Goal: Information Seeking & Learning: Compare options

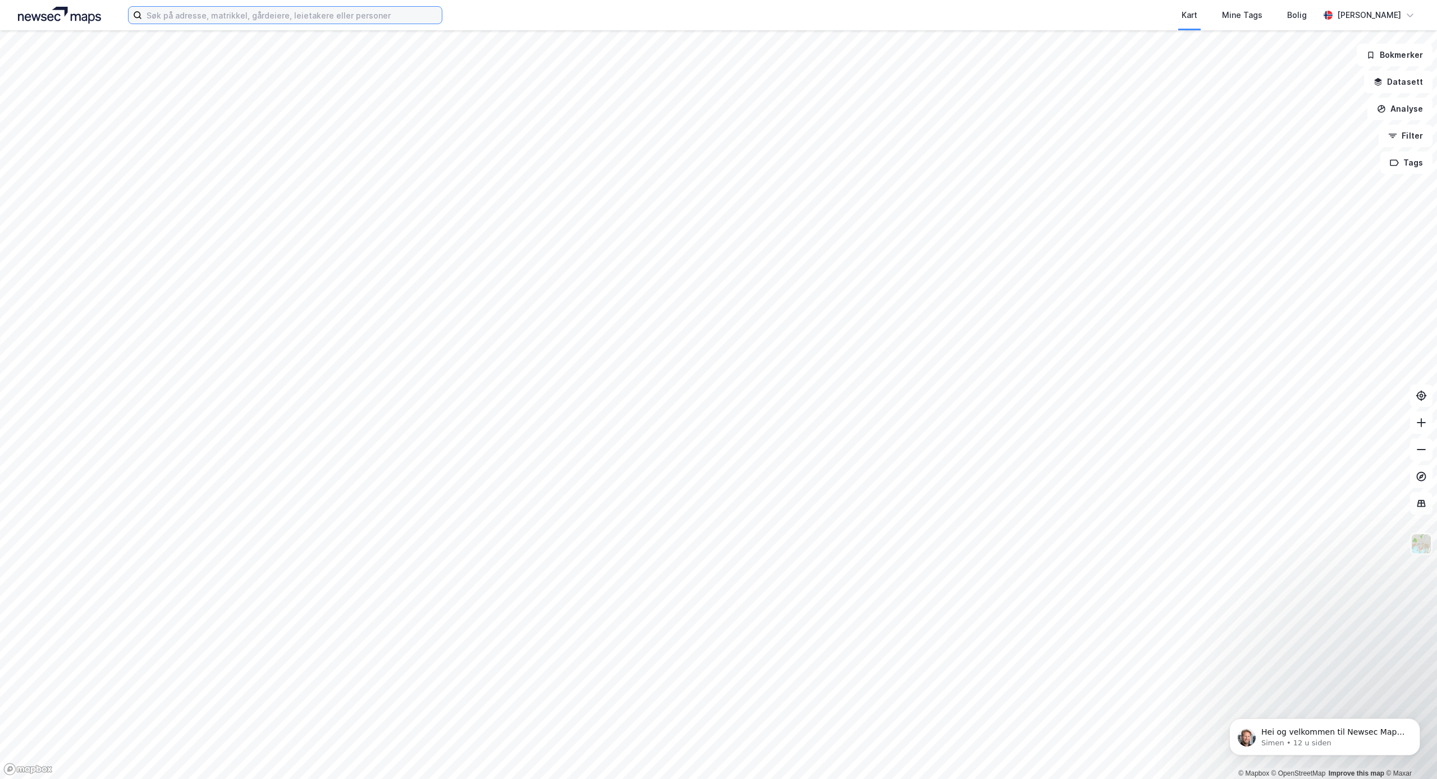
click at [194, 17] on input at bounding box center [292, 15] width 300 height 17
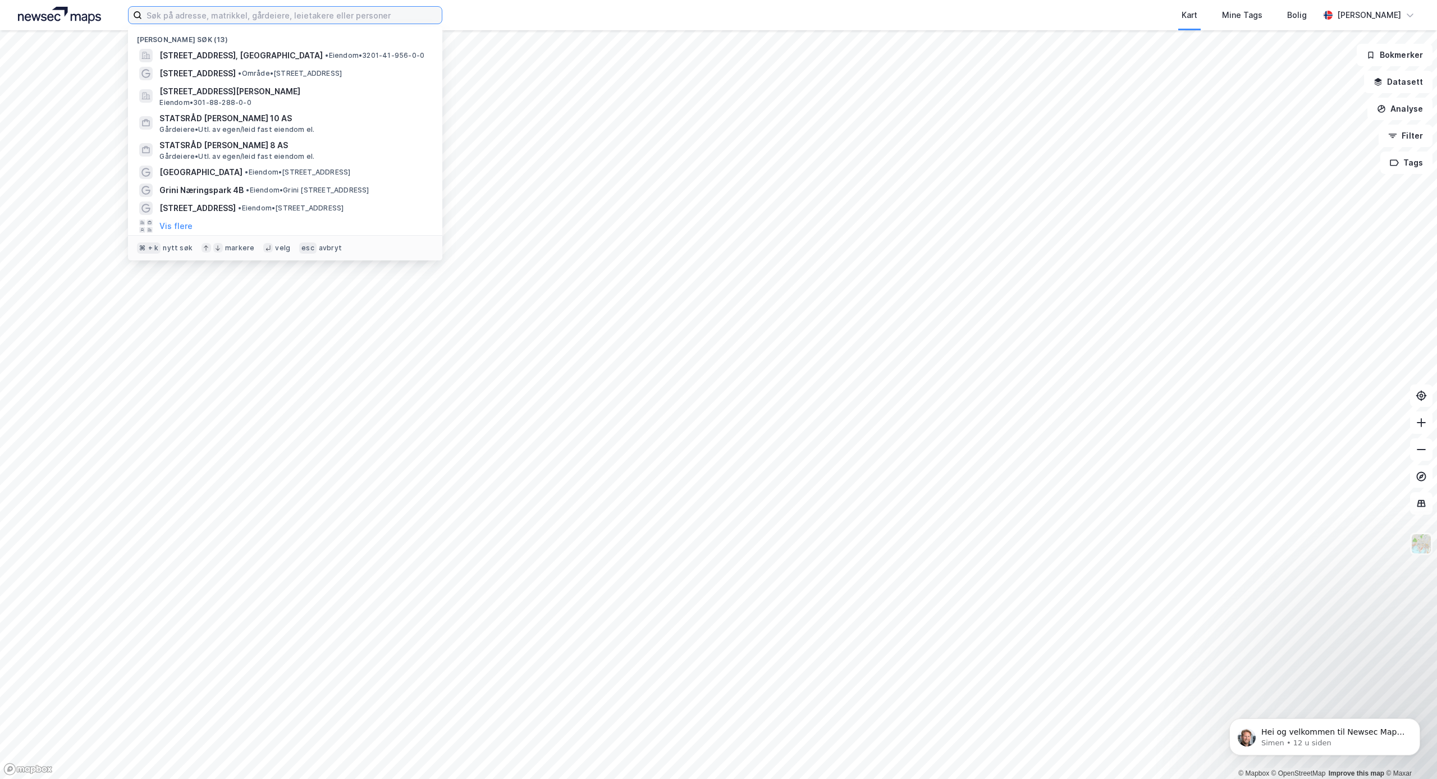
paste input "[STREET_ADDRESS]"
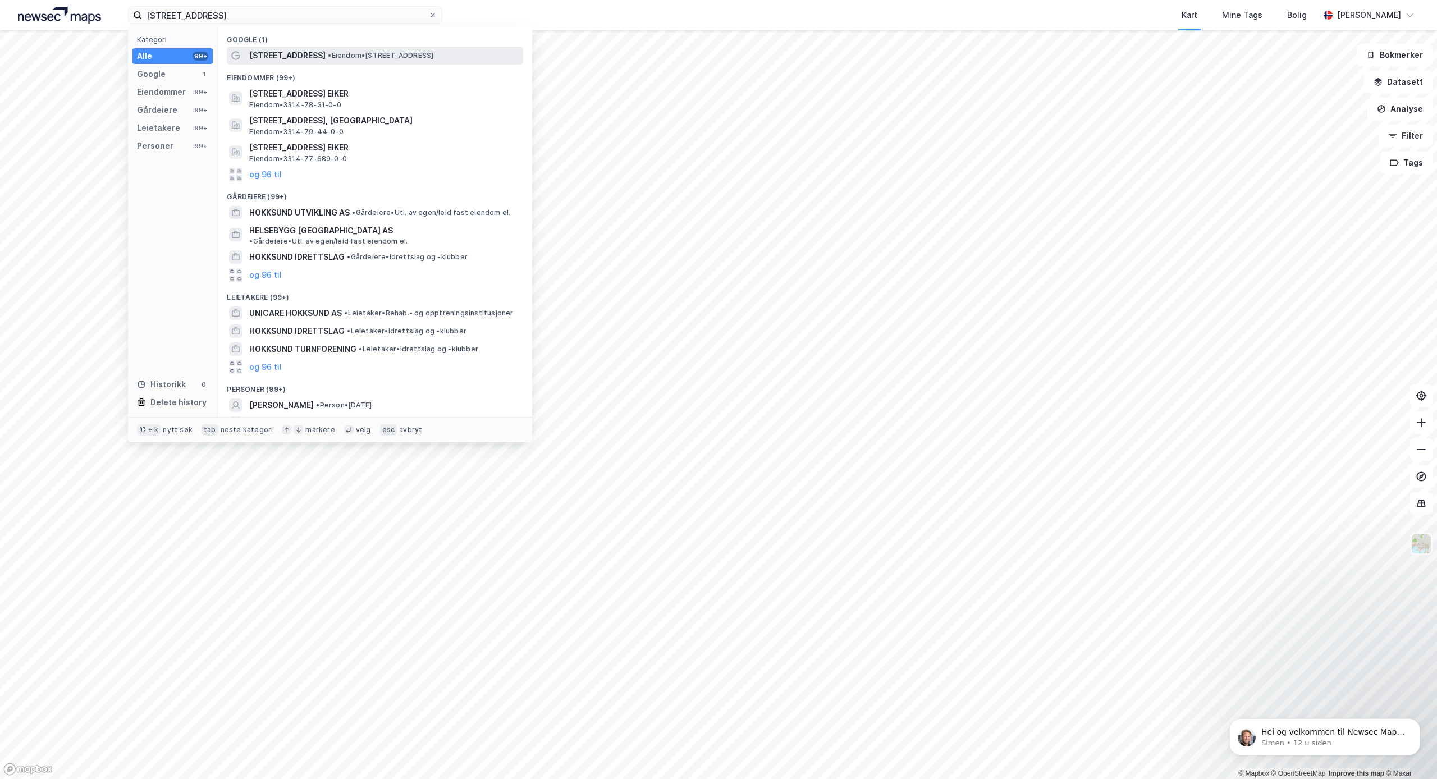
click at [268, 56] on span "[STREET_ADDRESS]" at bounding box center [287, 55] width 76 height 13
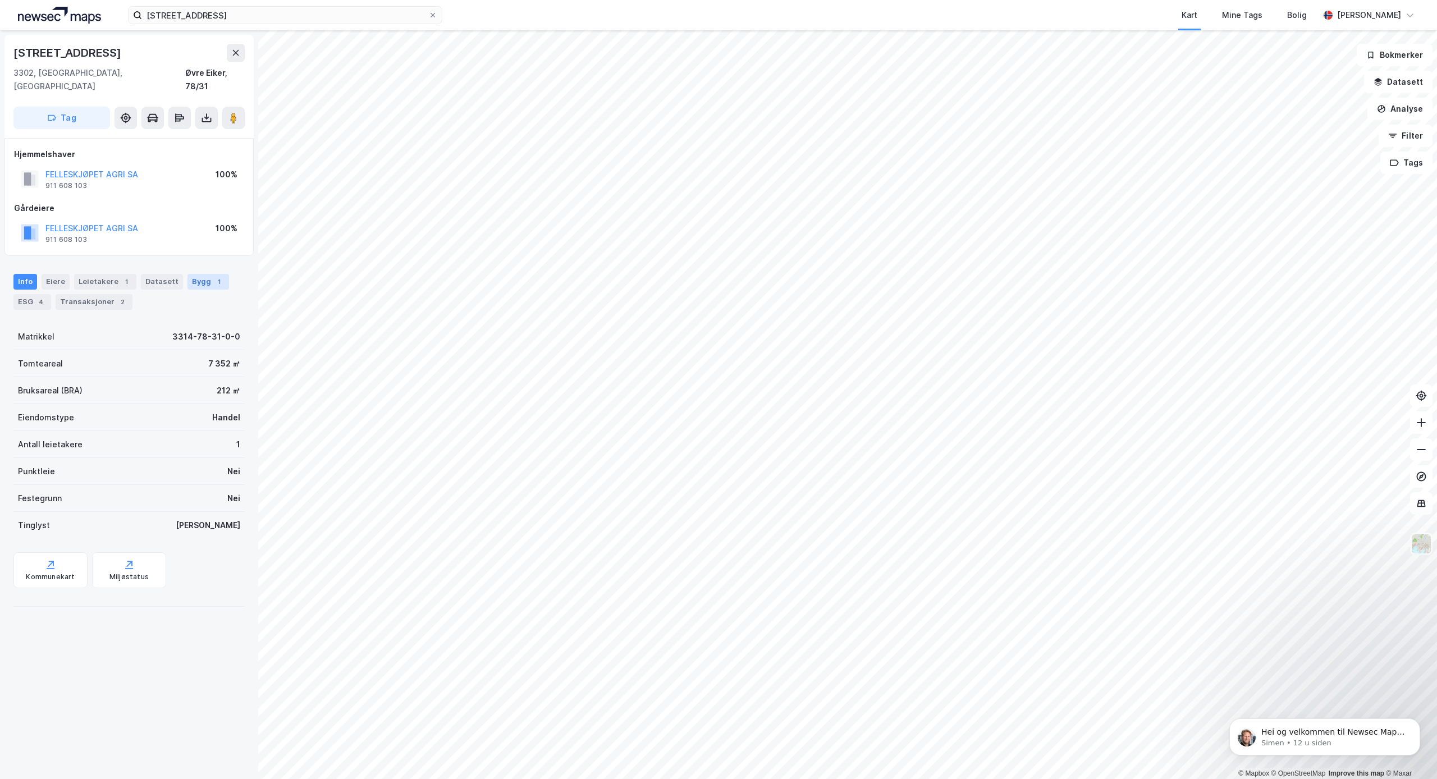
click at [199, 274] on div "Bygg 1" at bounding box center [209, 282] width 42 height 16
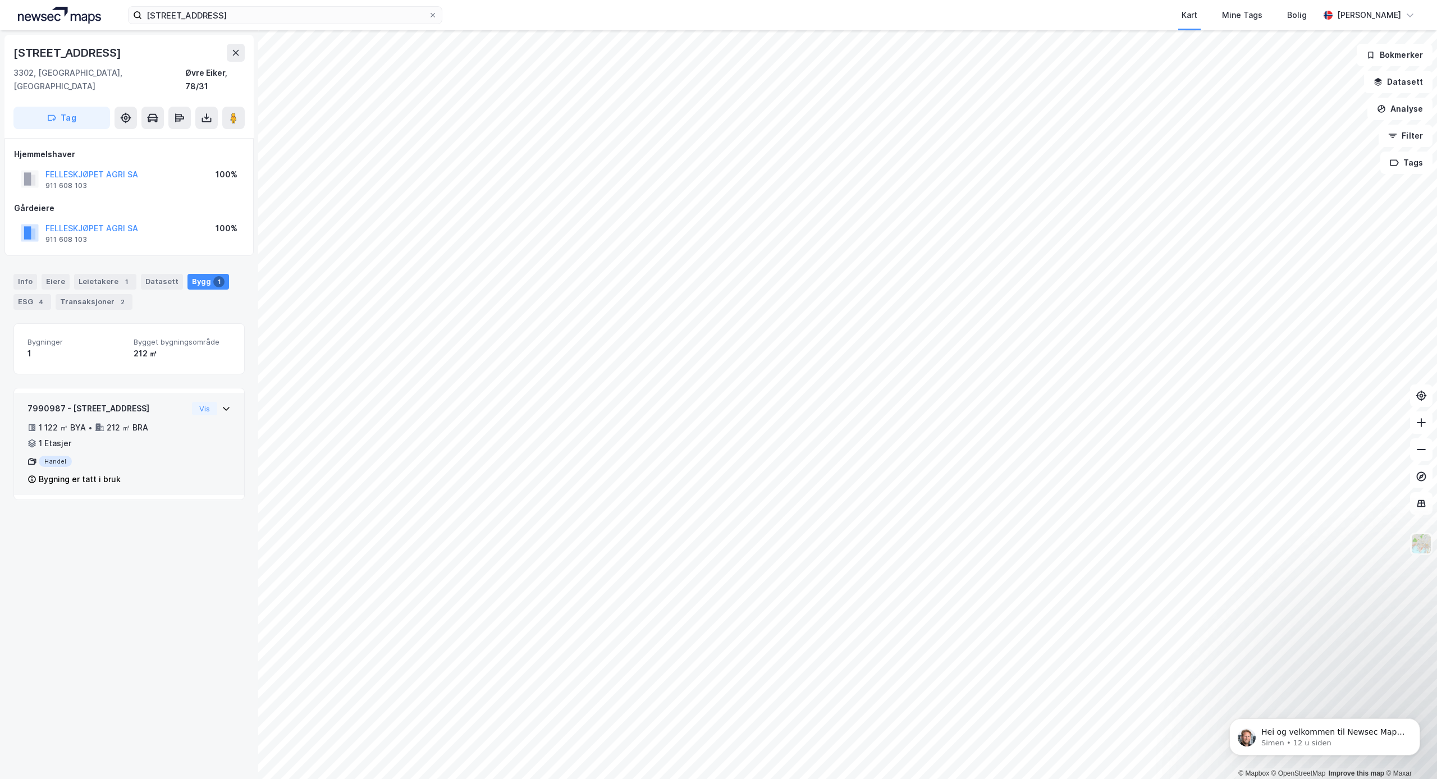
click at [34, 476] on icon at bounding box center [31, 480] width 7 height 8
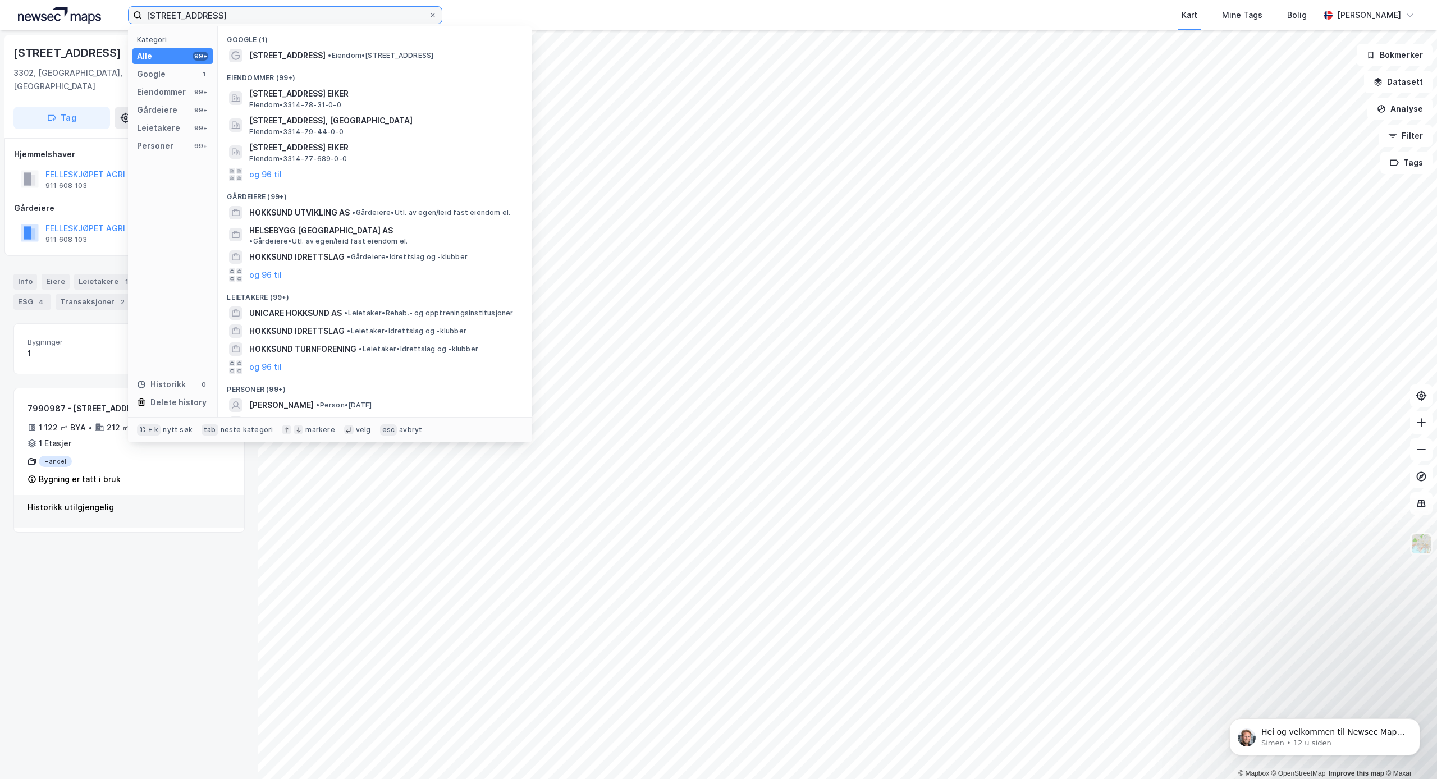
drag, startPoint x: 300, startPoint y: 13, endPoint x: 136, endPoint y: 6, distance: 164.7
click at [133, 6] on label "[STREET_ADDRESS]" at bounding box center [285, 15] width 314 height 18
click at [142, 7] on input "[STREET_ADDRESS]" at bounding box center [285, 15] width 286 height 17
paste input "Nedre [STREET_ADDRESS]"
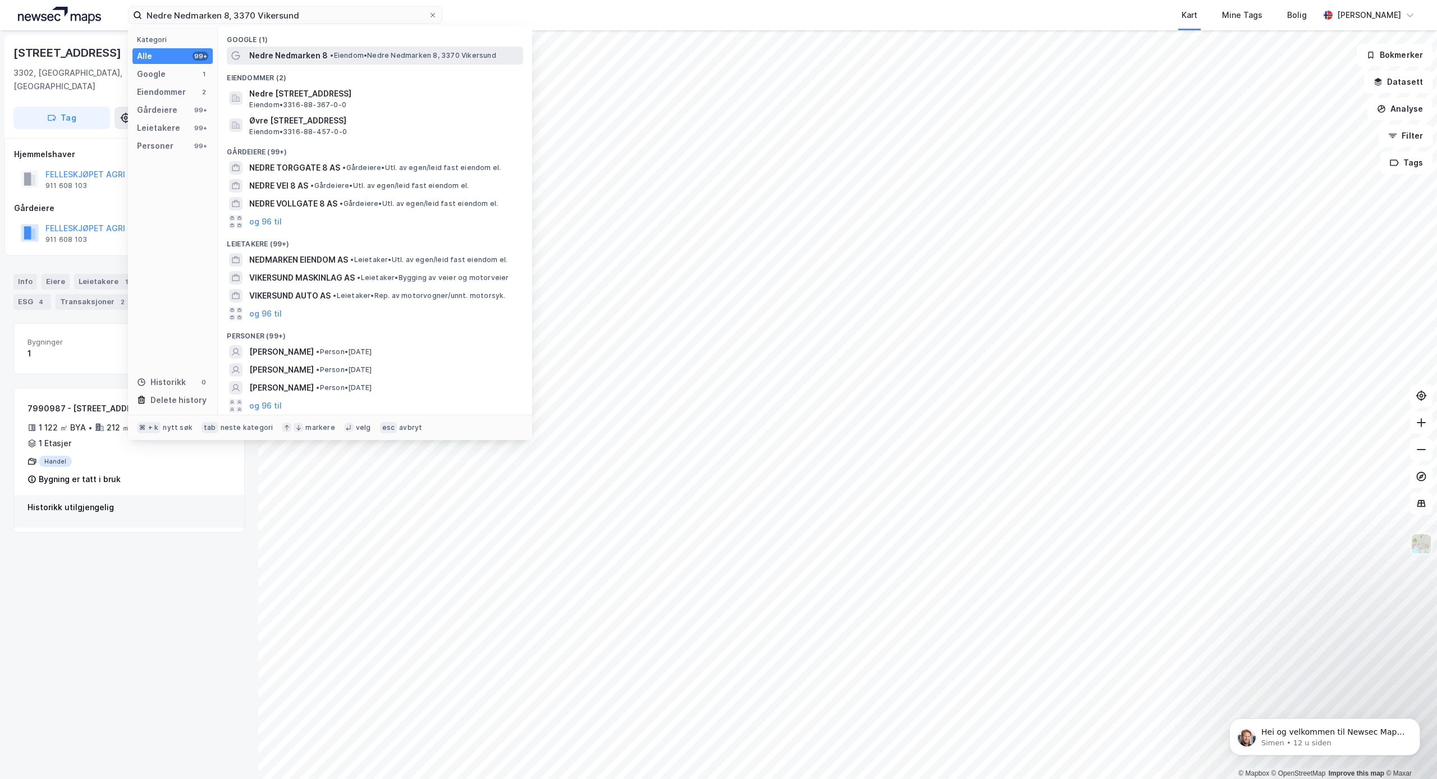
click at [275, 63] on div "Nedre Nedmarken 8 • Eiendom • Nedre Nedmarken 8, 3370 [GEOGRAPHIC_DATA]" at bounding box center [375, 56] width 296 height 18
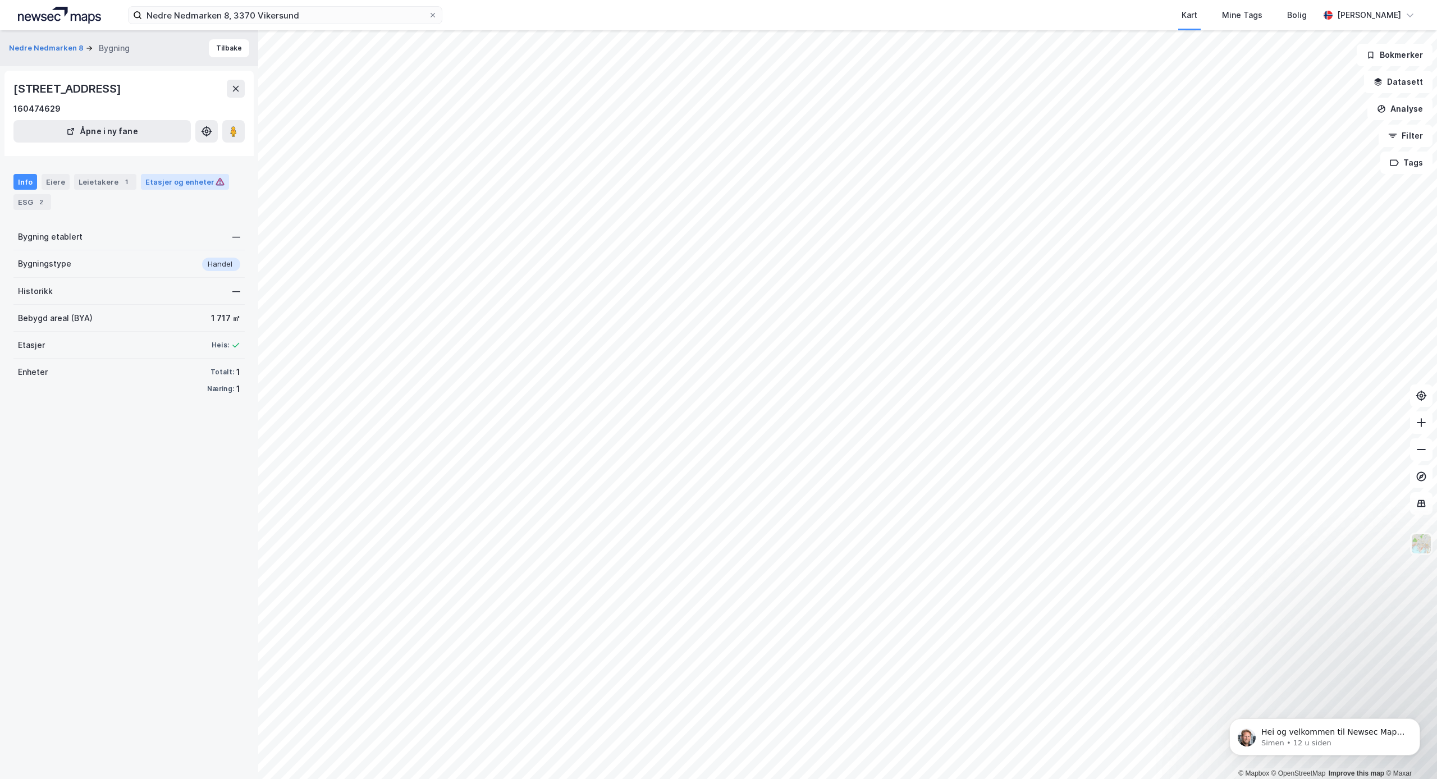
click at [172, 185] on div "Etasjer og enheter" at bounding box center [184, 182] width 79 height 10
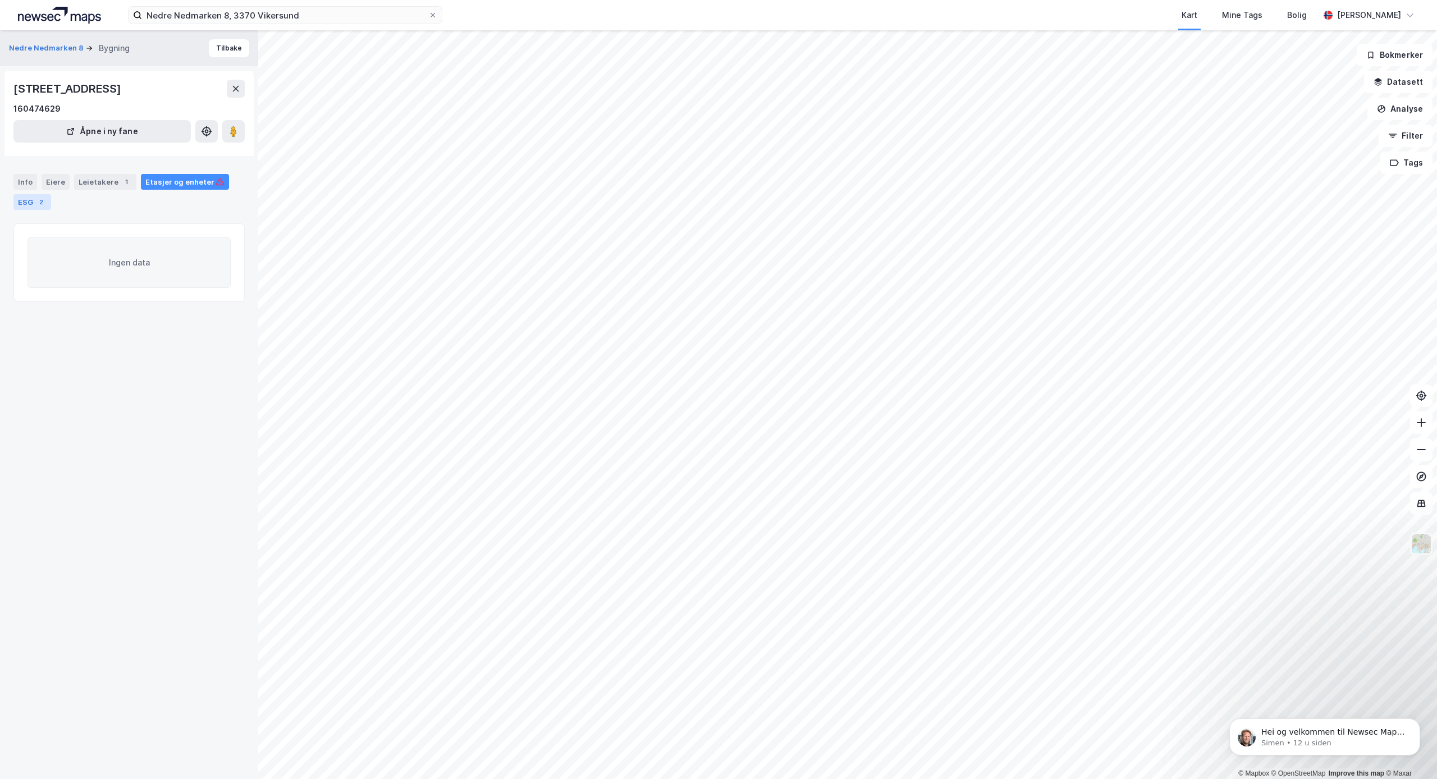
click at [38, 197] on div "2" at bounding box center [40, 202] width 11 height 11
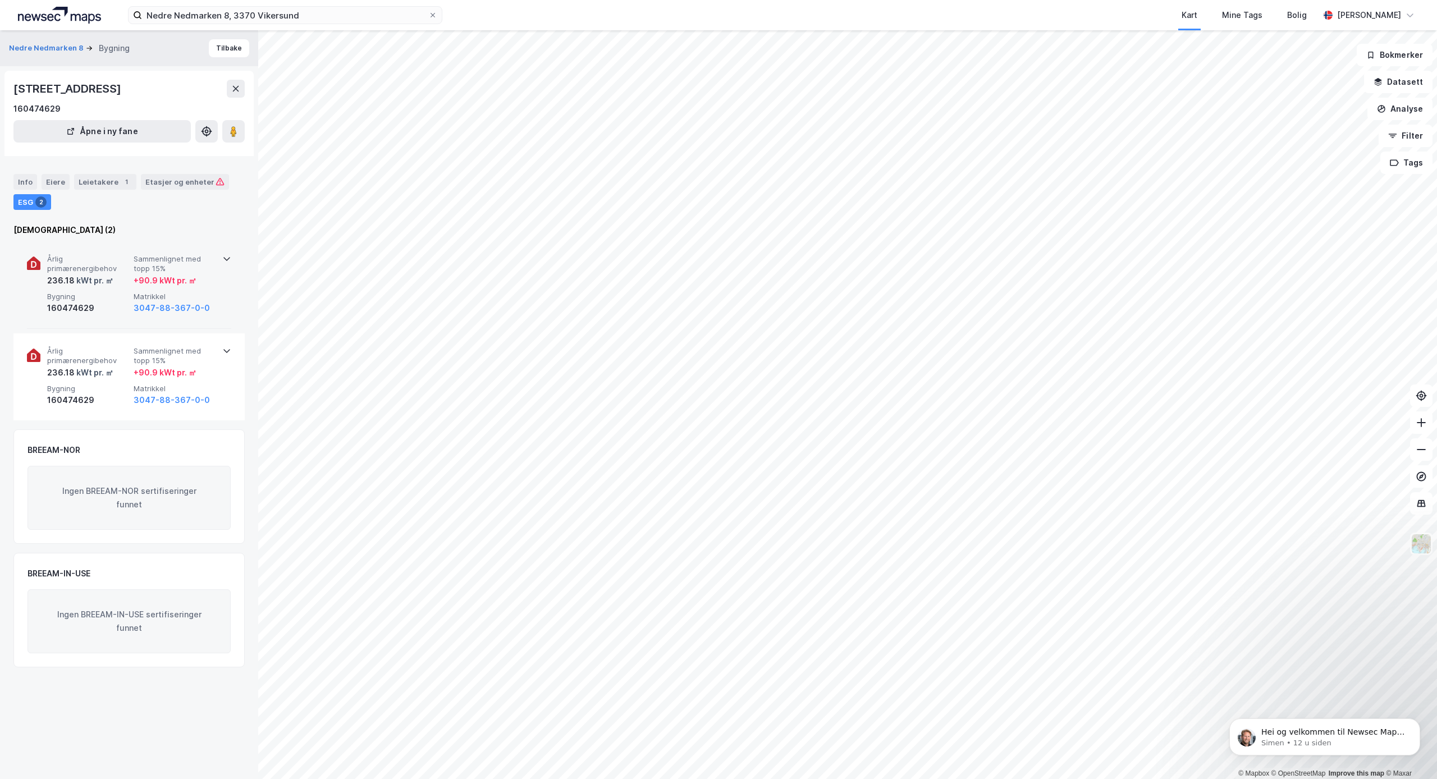
click at [75, 277] on div "kWt pr. ㎡" at bounding box center [94, 280] width 39 height 13
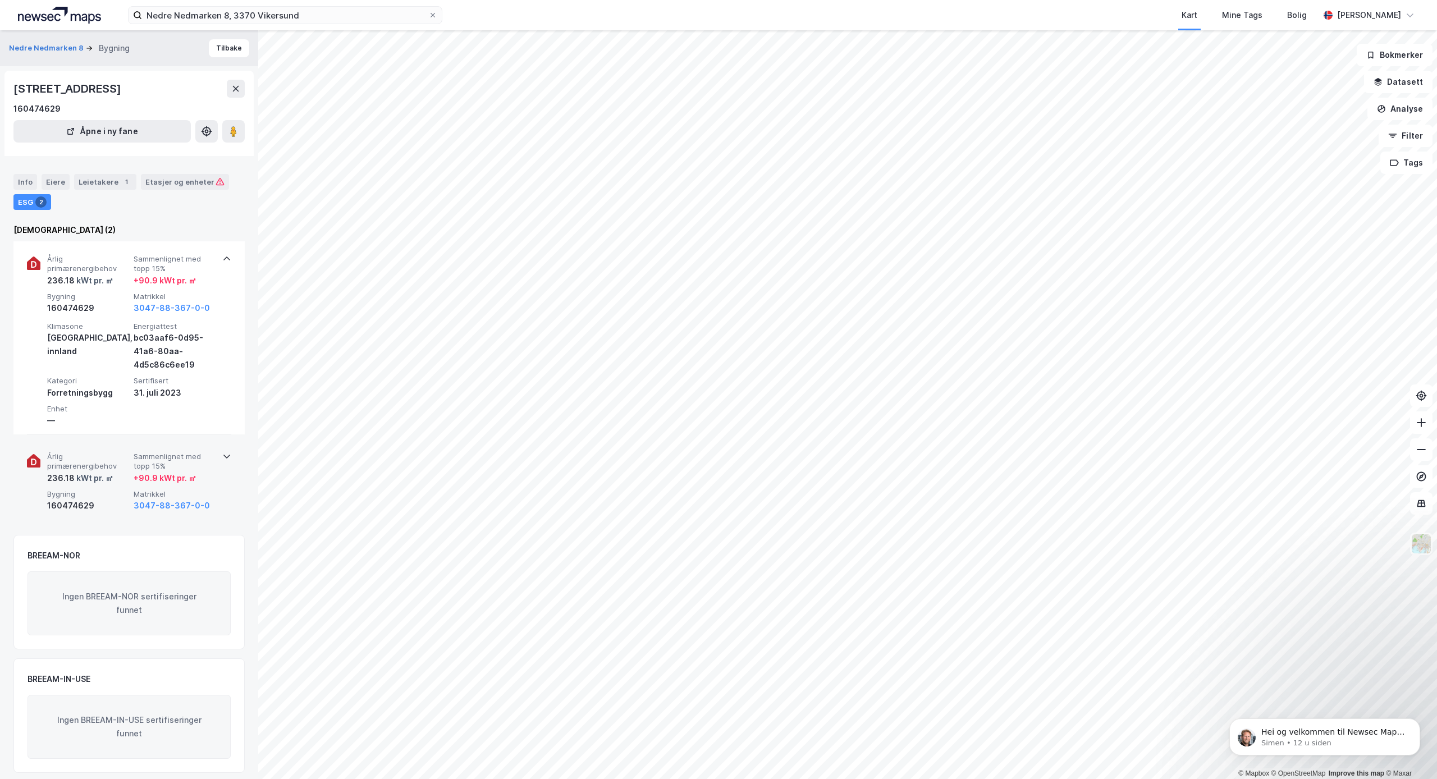
click at [74, 458] on span "Årlig primærenergibehov" at bounding box center [88, 462] width 82 height 20
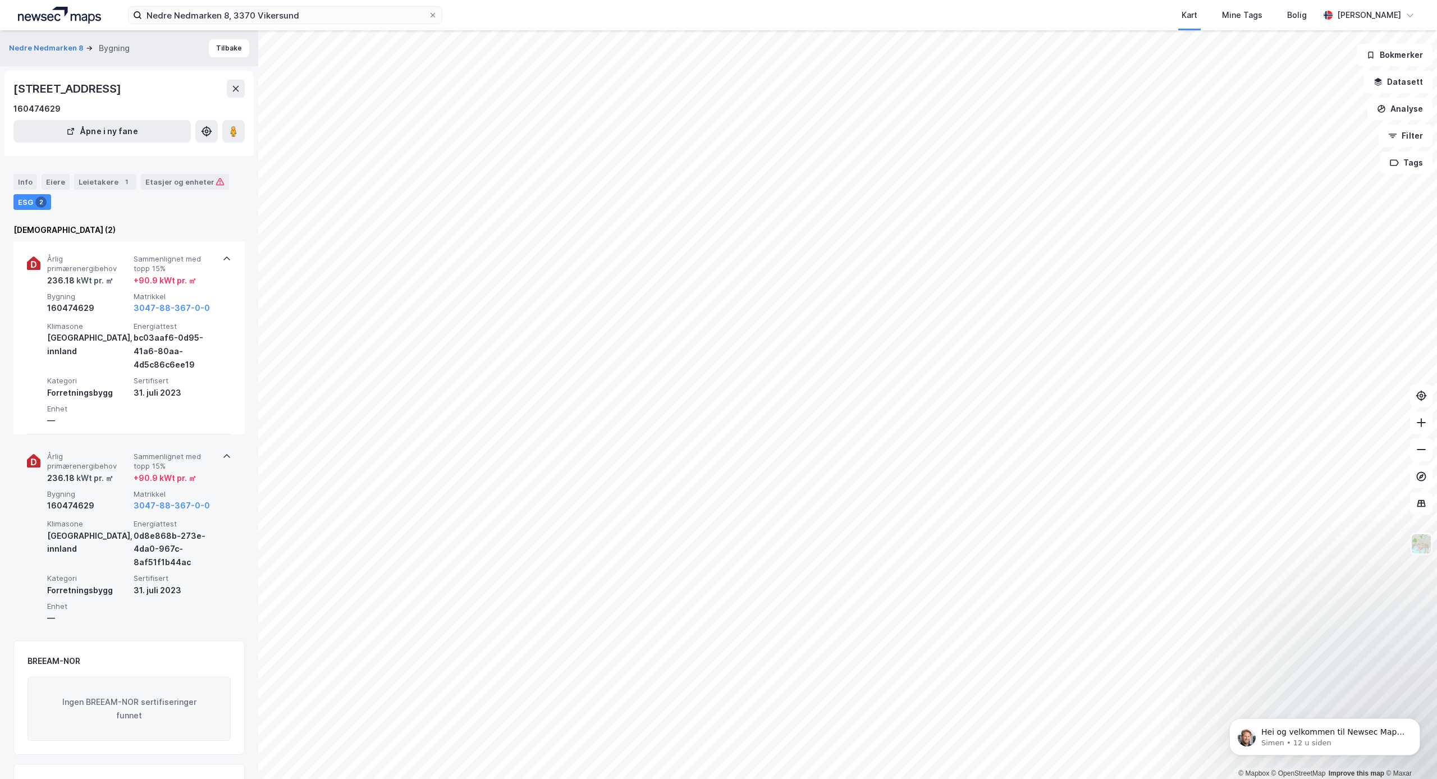
click at [35, 459] on icon at bounding box center [34, 462] width 6 height 7
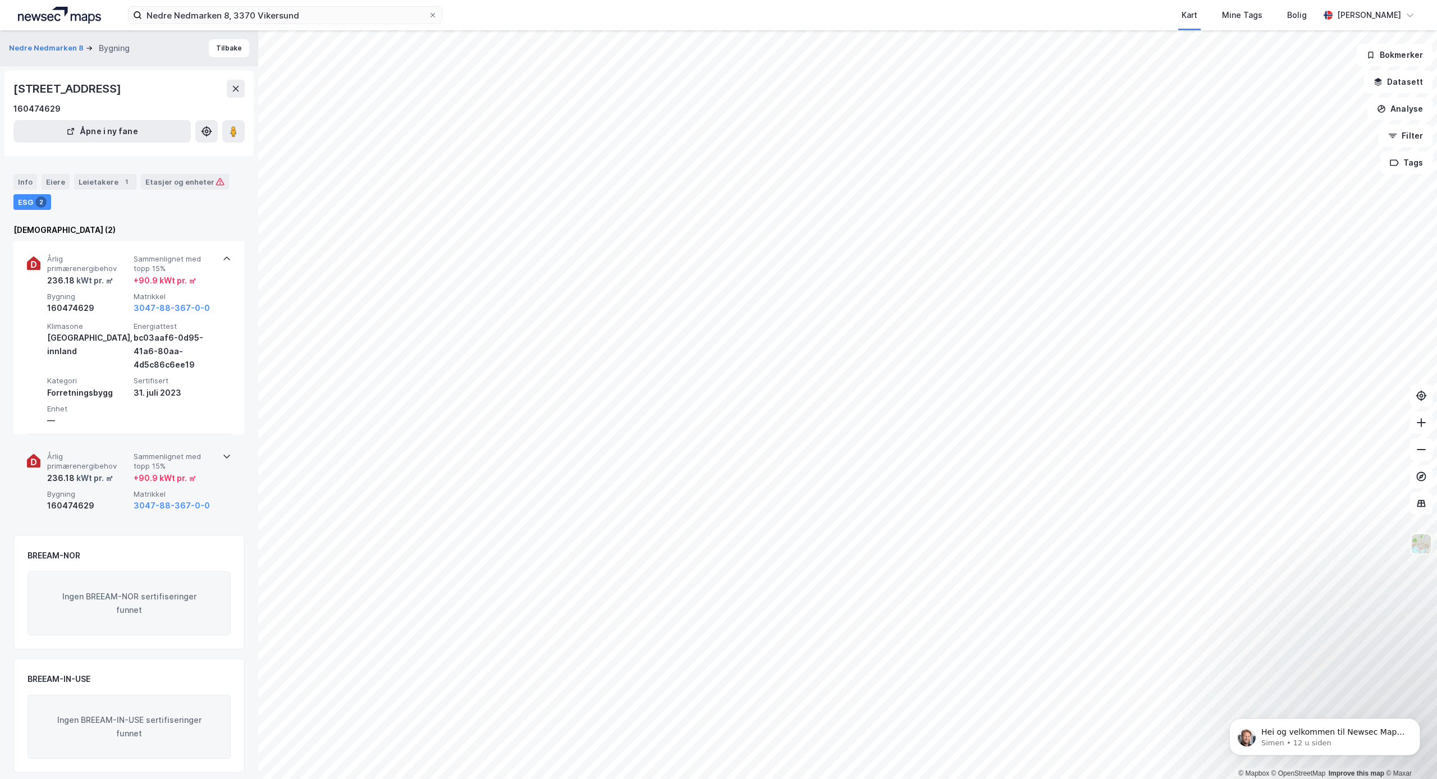
click at [125, 499] on div "160474629" at bounding box center [88, 505] width 82 height 13
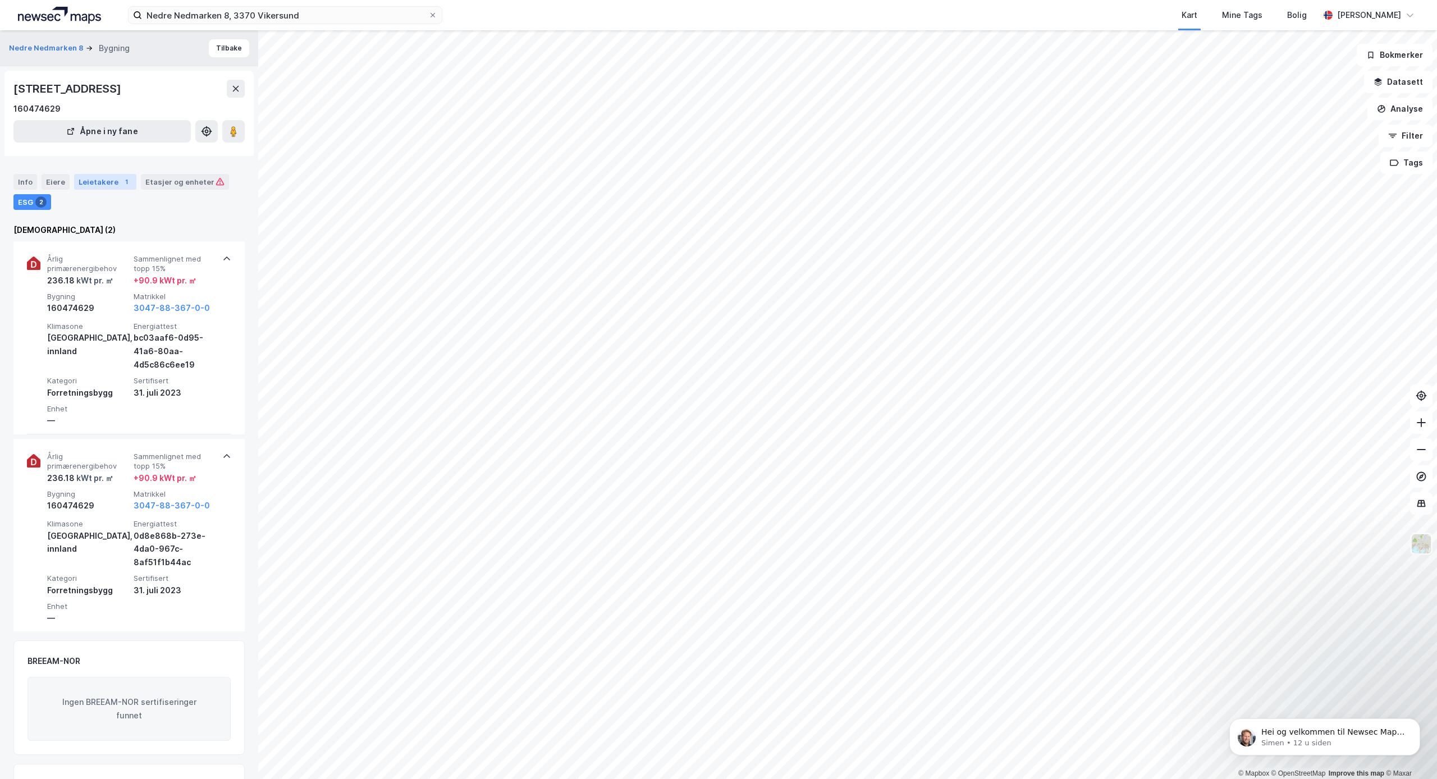
click at [89, 186] on div "Leietakere 1" at bounding box center [105, 182] width 62 height 16
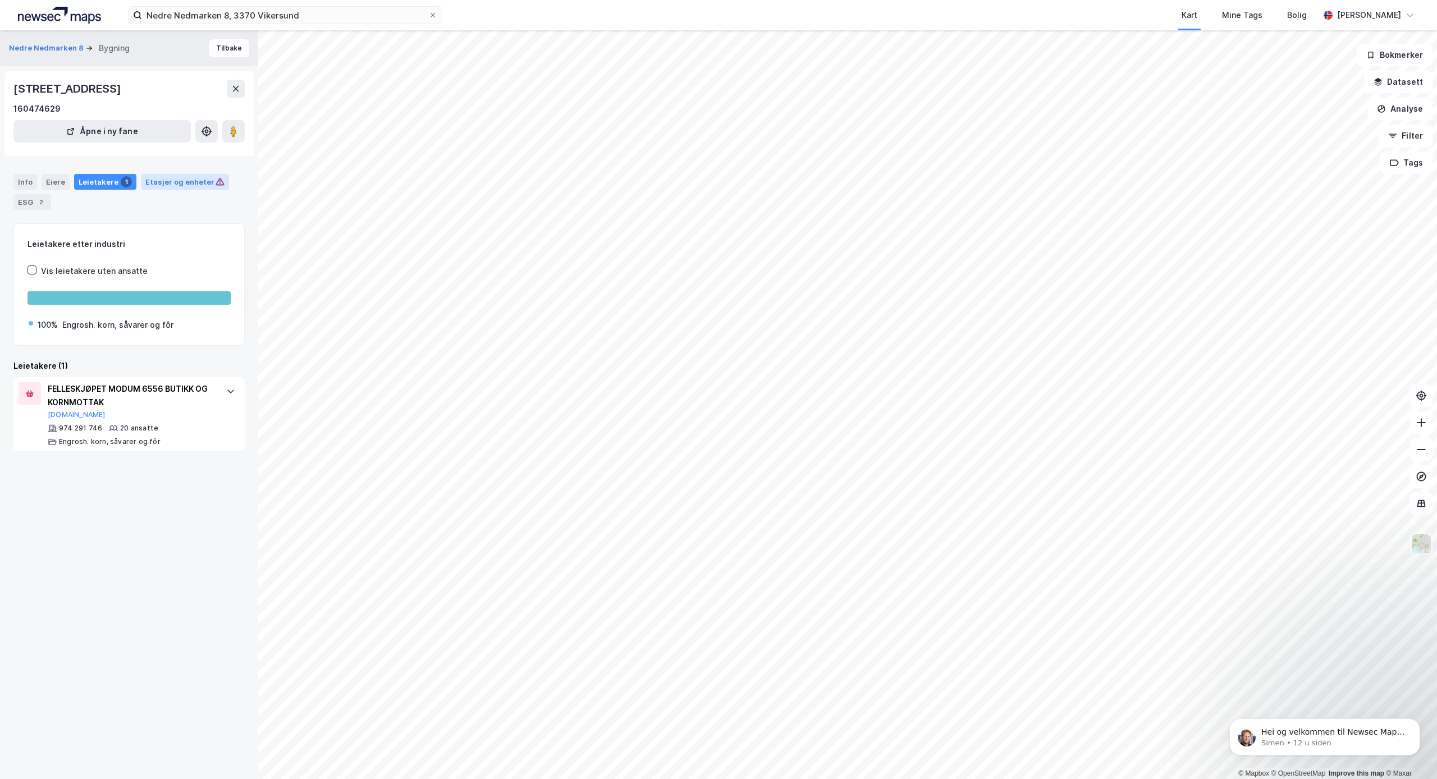
click at [159, 185] on div "Etasjer og enheter" at bounding box center [184, 182] width 79 height 10
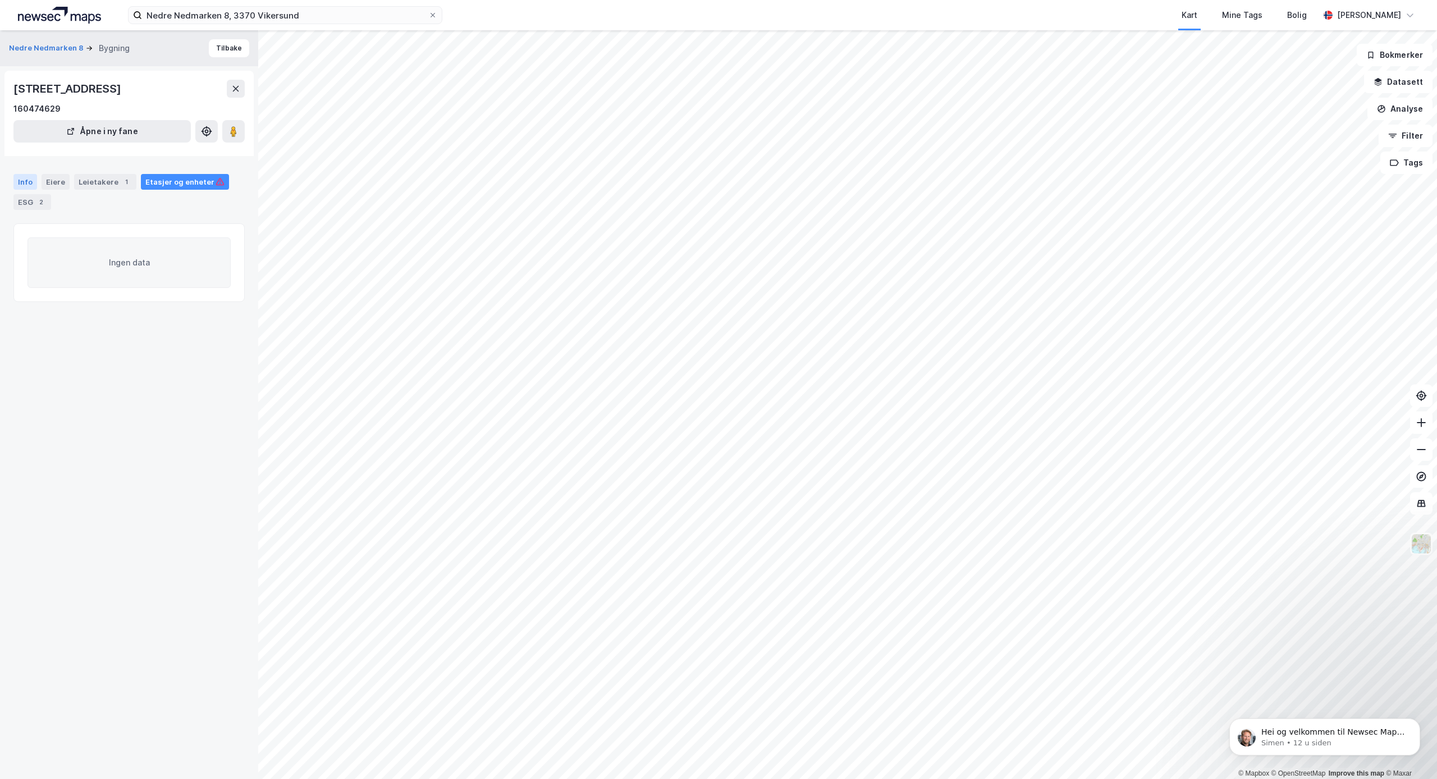
click at [18, 185] on div "Info" at bounding box center [25, 182] width 24 height 16
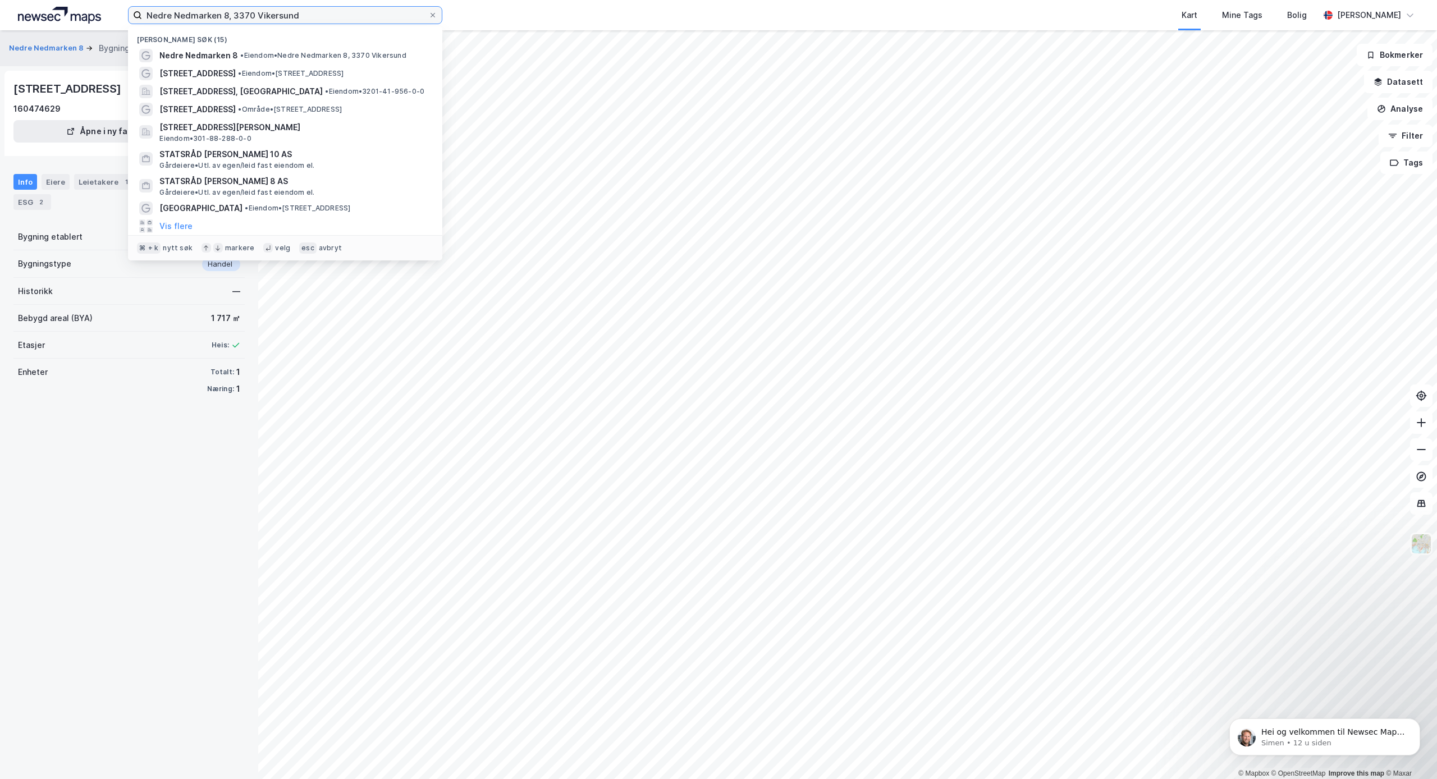
drag, startPoint x: 144, startPoint y: 15, endPoint x: 350, endPoint y: 20, distance: 206.1
click at [350, 20] on input "Nedre Nedmarken 8, 3370 Vikersund" at bounding box center [285, 15] width 286 height 17
paste input "[STREET_ADDRESS]"
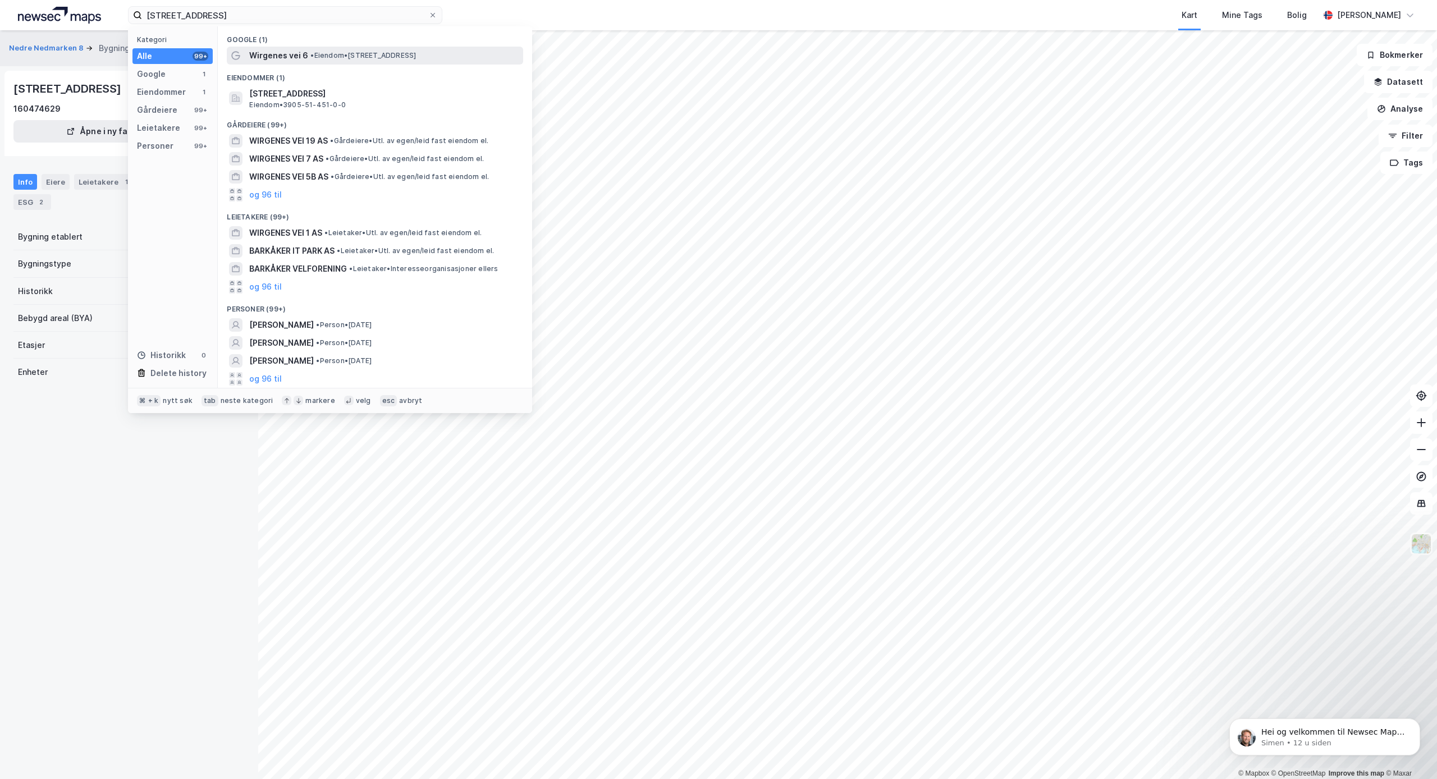
click at [278, 53] on span "Wirgenes vei 6" at bounding box center [278, 55] width 59 height 13
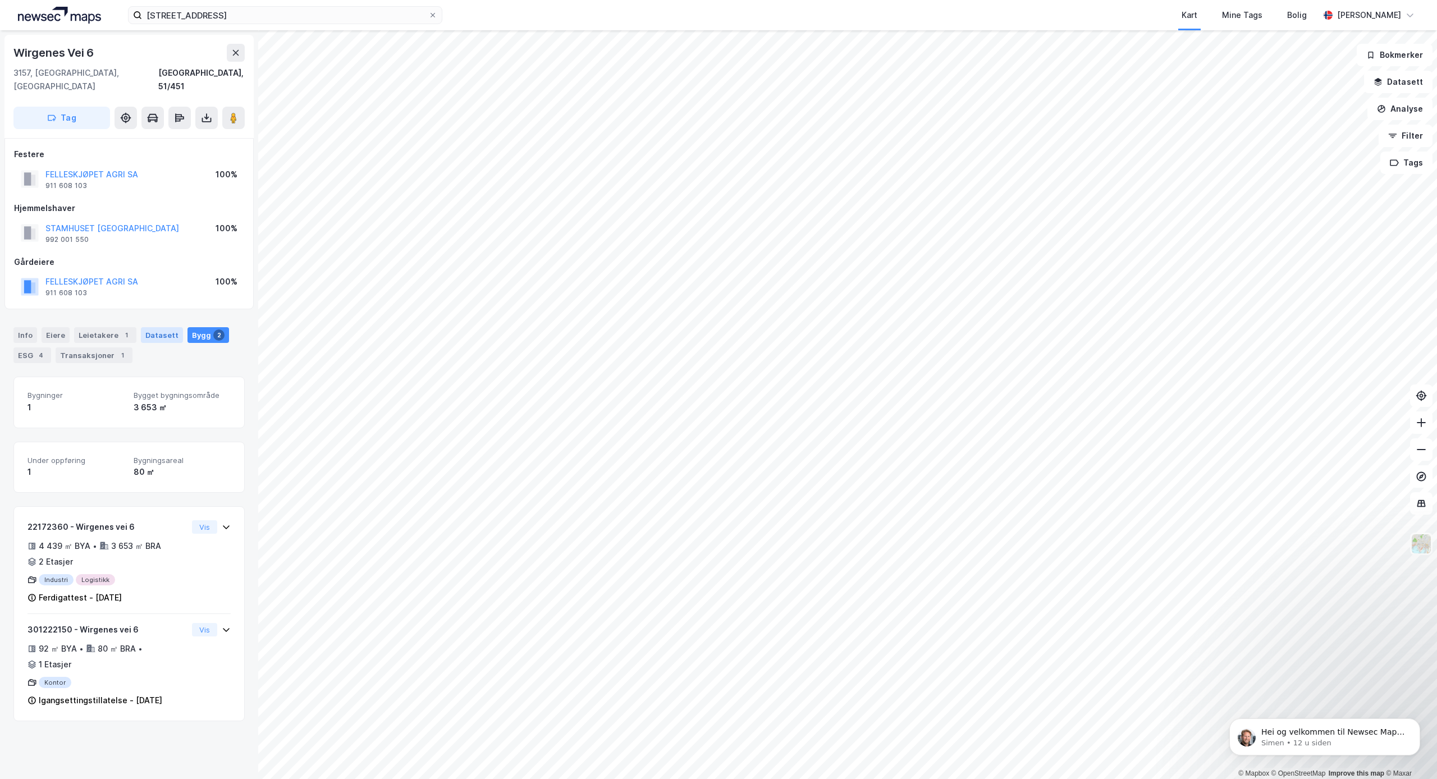
click at [153, 327] on div "Datasett" at bounding box center [162, 335] width 42 height 16
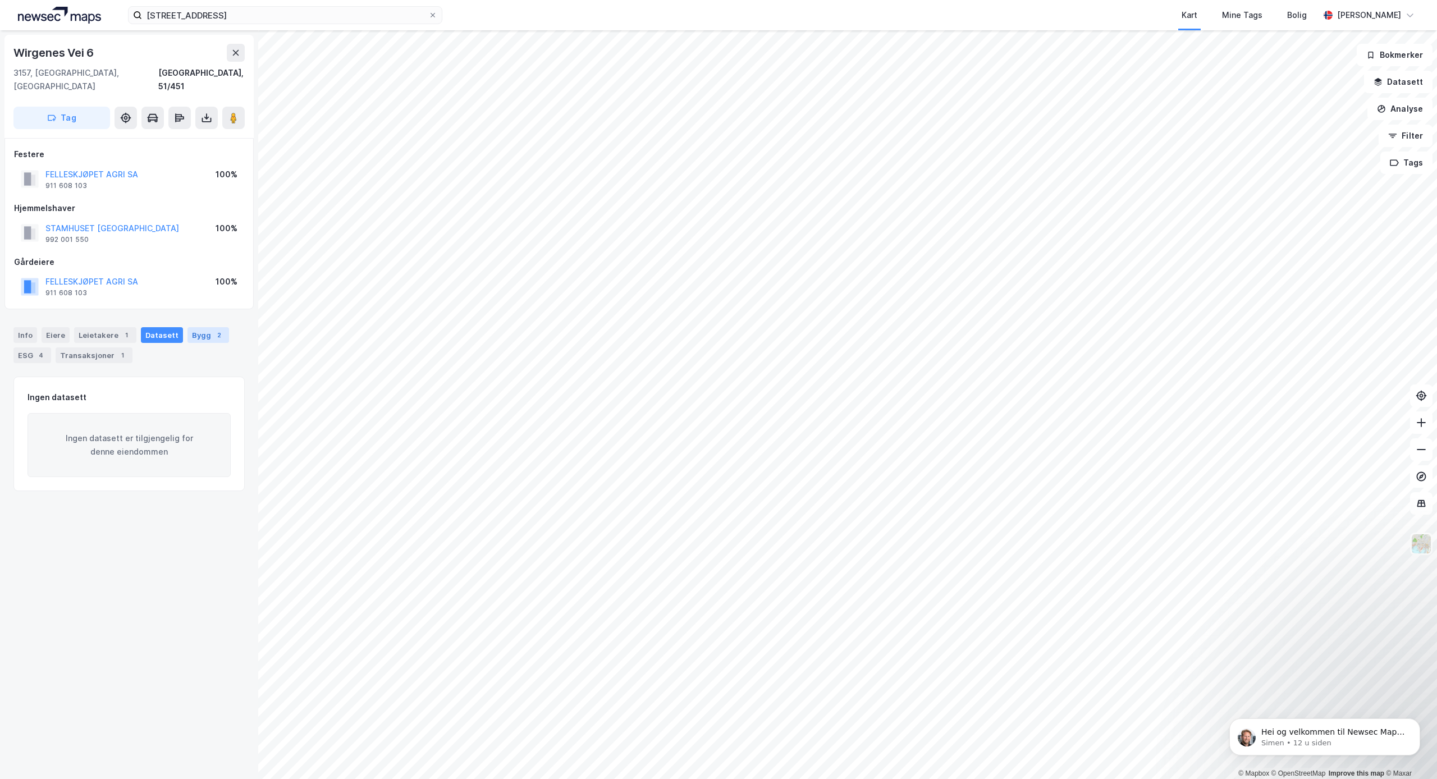
click at [188, 327] on div "Bygg 2" at bounding box center [209, 335] width 42 height 16
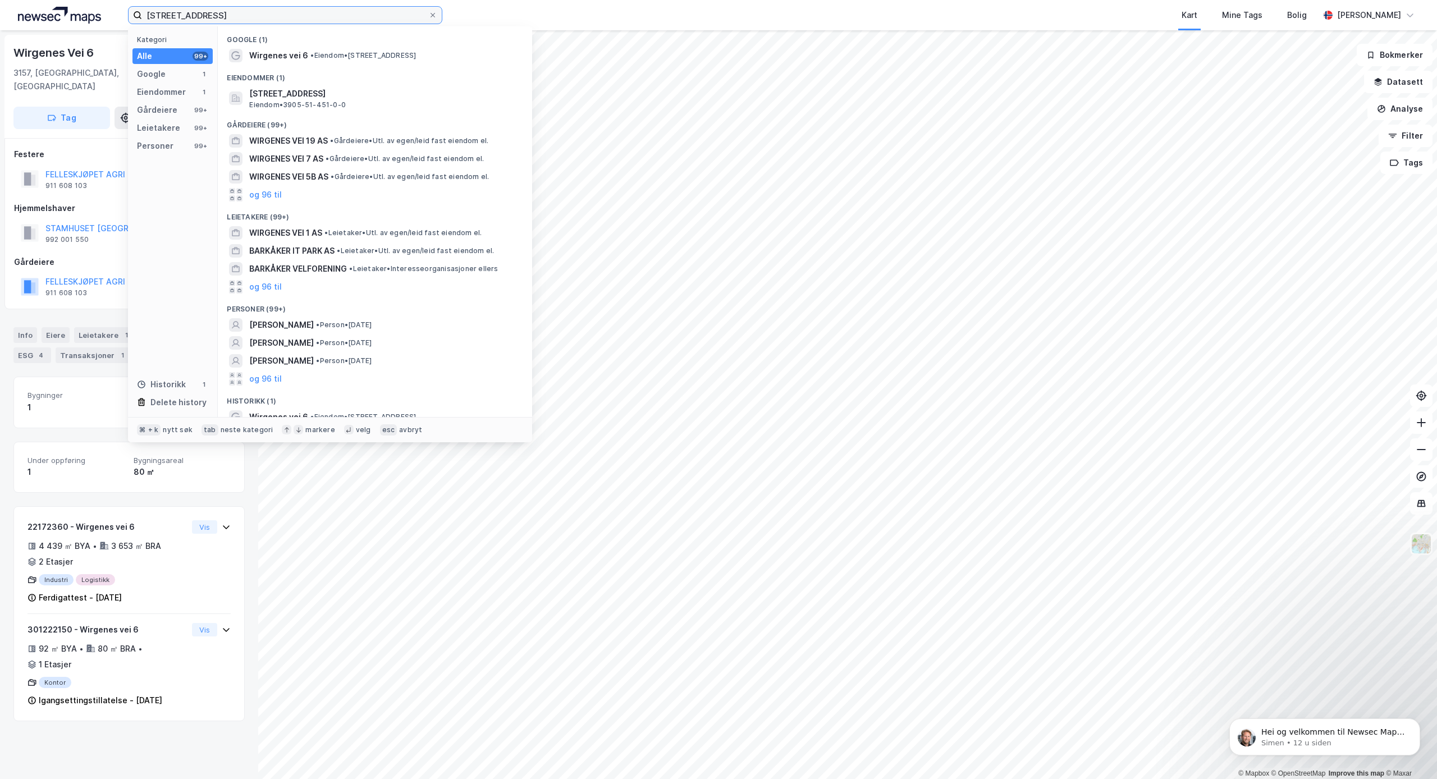
click at [150, 15] on input "[STREET_ADDRESS]" at bounding box center [285, 15] width 286 height 17
drag, startPoint x: 234, startPoint y: 19, endPoint x: 364, endPoint y: 30, distance: 130.7
click at [364, 24] on div "[STREET_ADDRESS] Kategori Alle 99+ Google 1 Eiendommer 1 Gårdeiere 99+ Leietake…" at bounding box center [285, 15] width 314 height 18
paste input "[STREET_ADDRESS]"
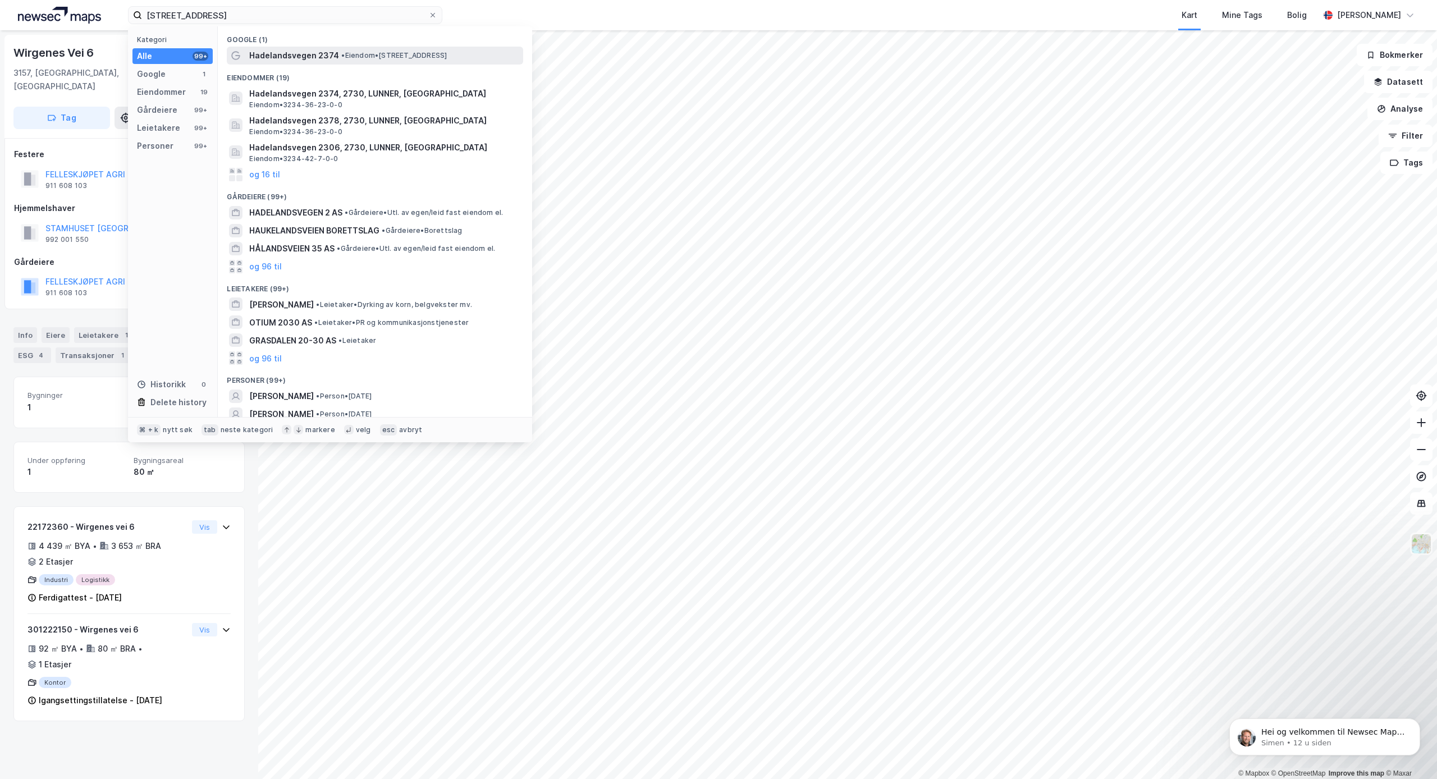
click at [268, 51] on span "Hadelandsvegen 2374" at bounding box center [294, 55] width 90 height 13
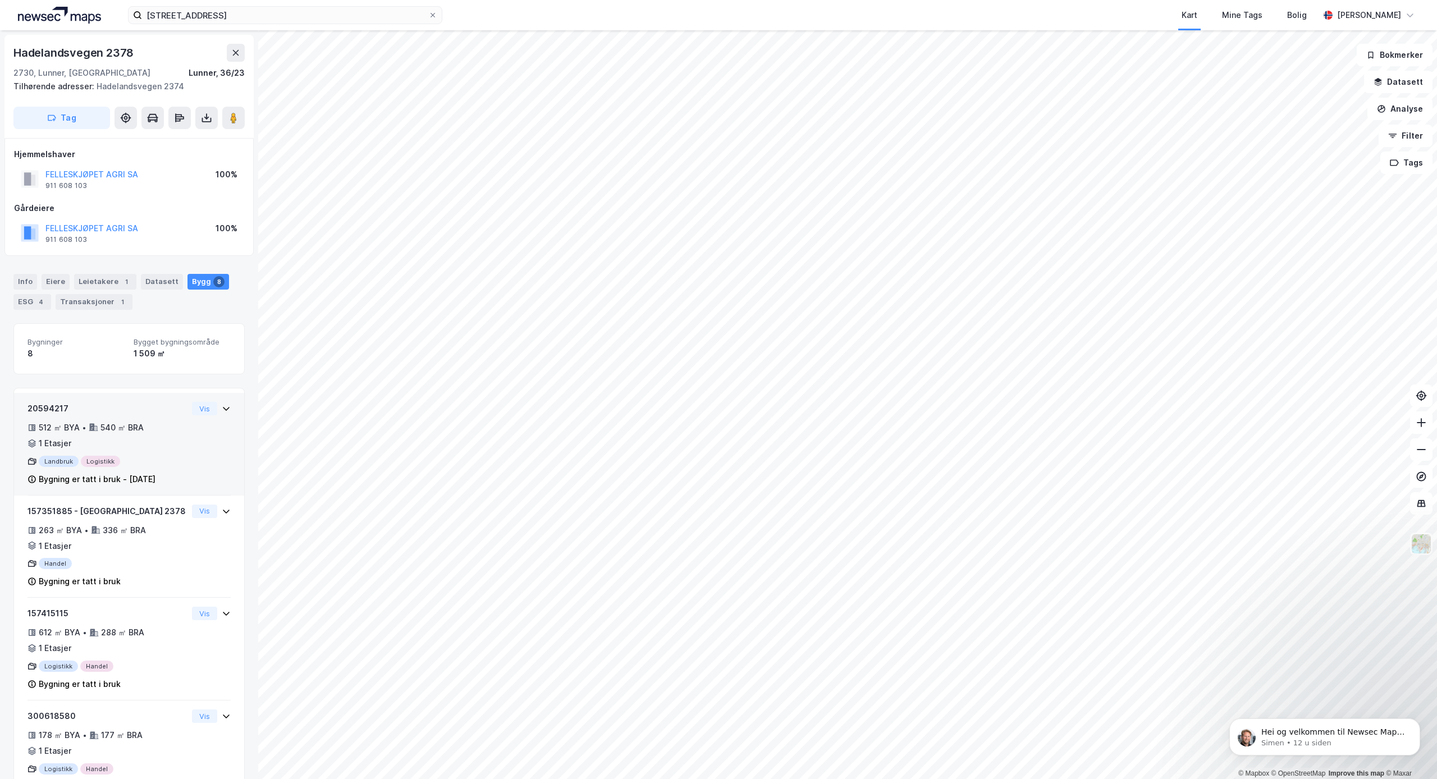
click at [112, 442] on div "512 ㎡ BYA • 540 ㎡ BRA • 1 Etasjer" at bounding box center [108, 435] width 160 height 29
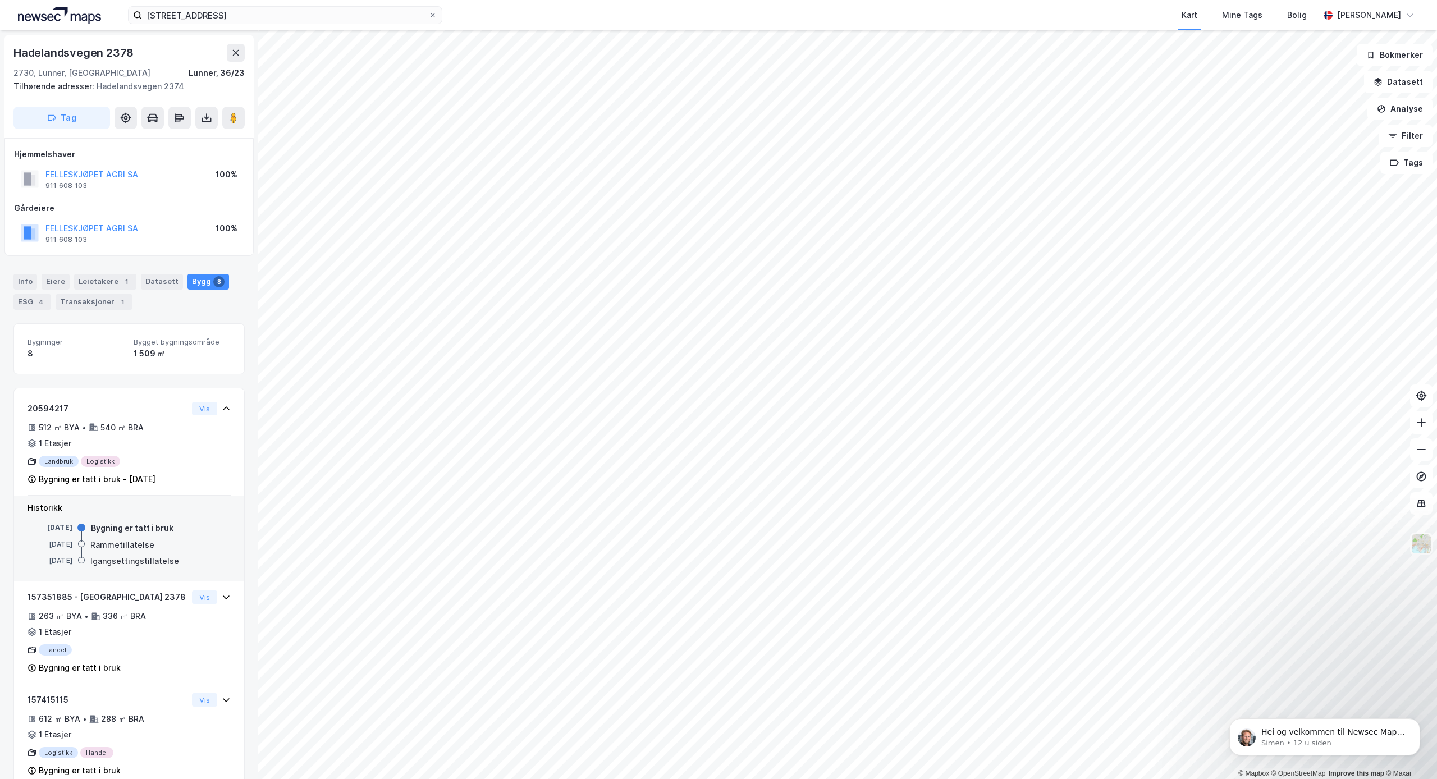
click at [98, 522] on div "Bygning er tatt i bruk" at bounding box center [132, 528] width 83 height 13
click at [100, 591] on div "157351885 - [GEOGRAPHIC_DATA] 2378" at bounding box center [108, 597] width 160 height 13
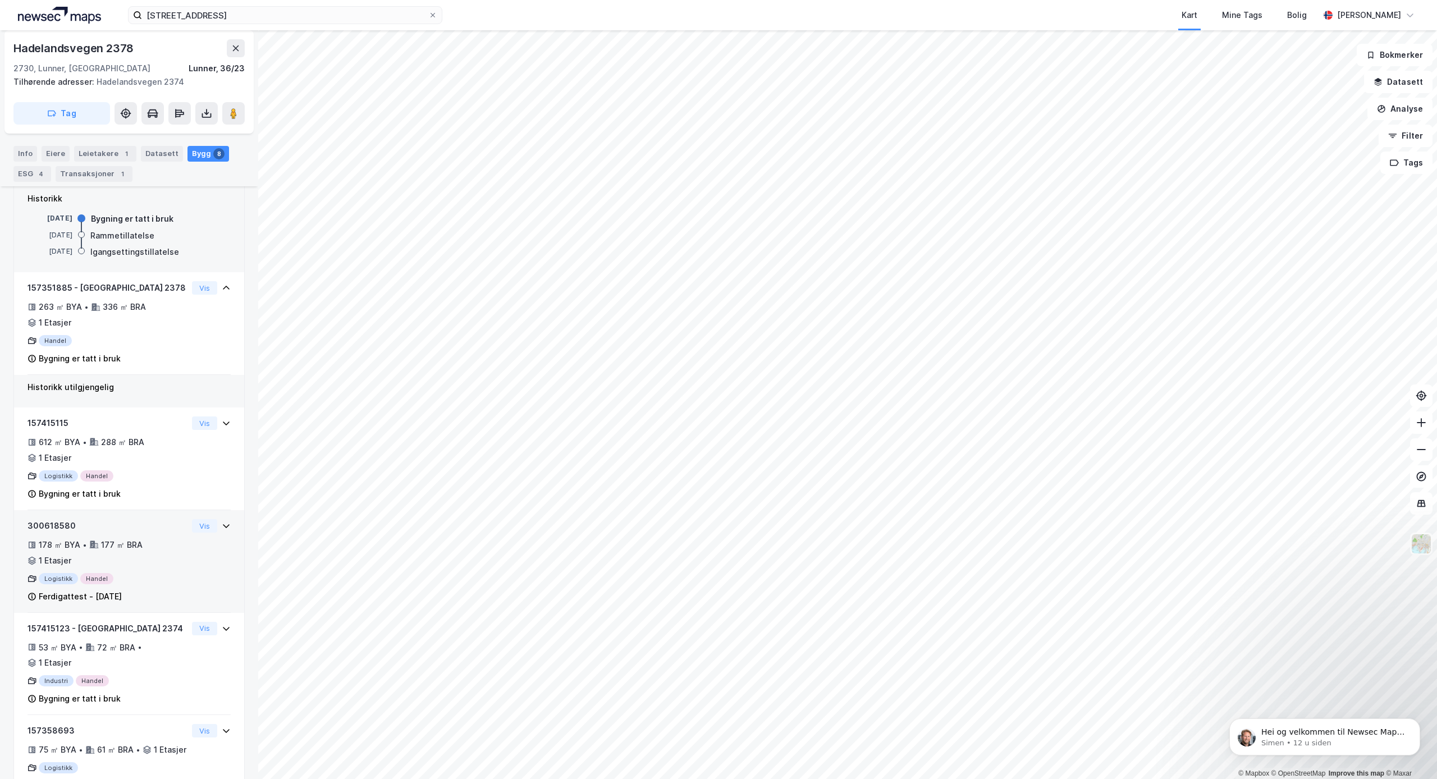
scroll to position [311, 0]
click at [64, 537] on div "178 ㎡ BYA" at bounding box center [60, 543] width 42 height 13
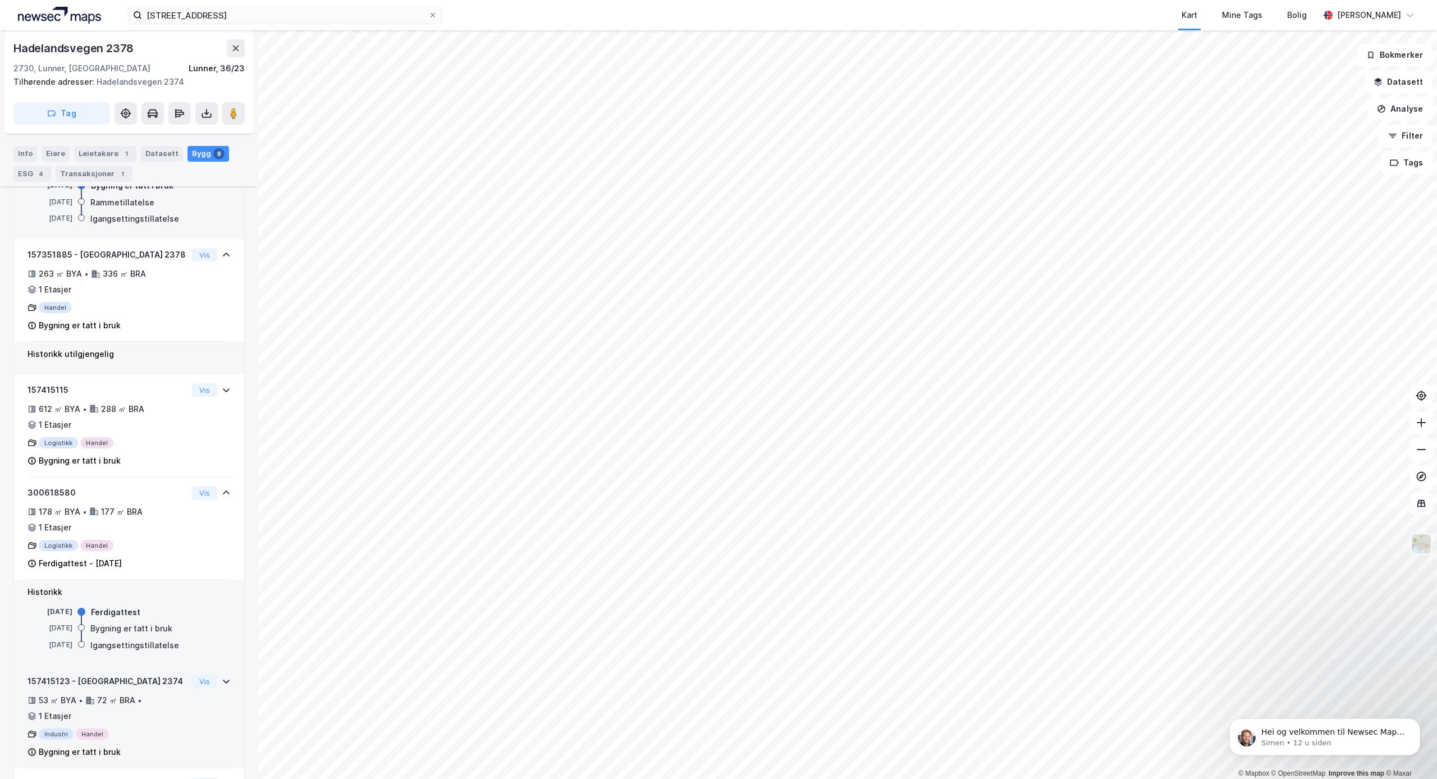
scroll to position [386, 0]
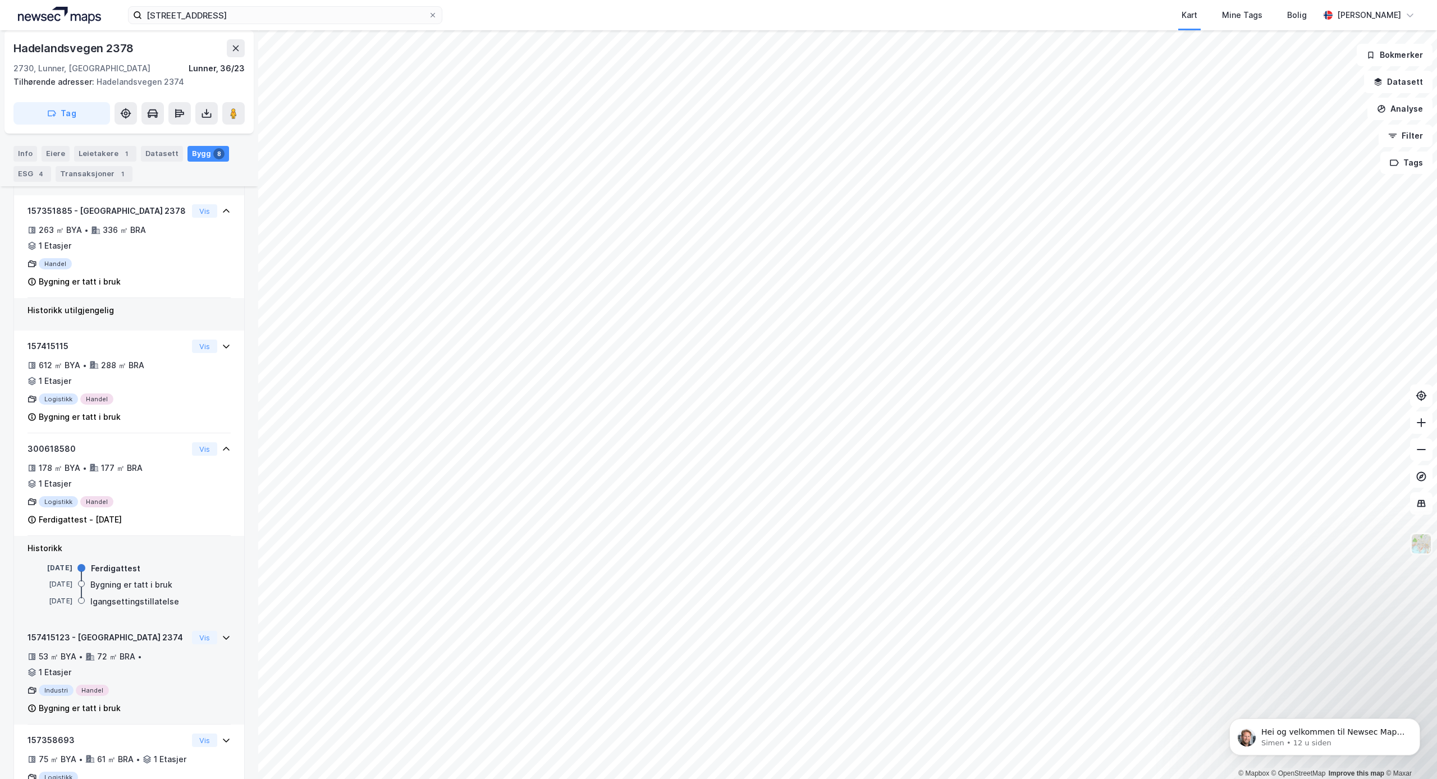
click at [79, 631] on div "157415123 - [GEOGRAPHIC_DATA] 2374" at bounding box center [108, 637] width 160 height 13
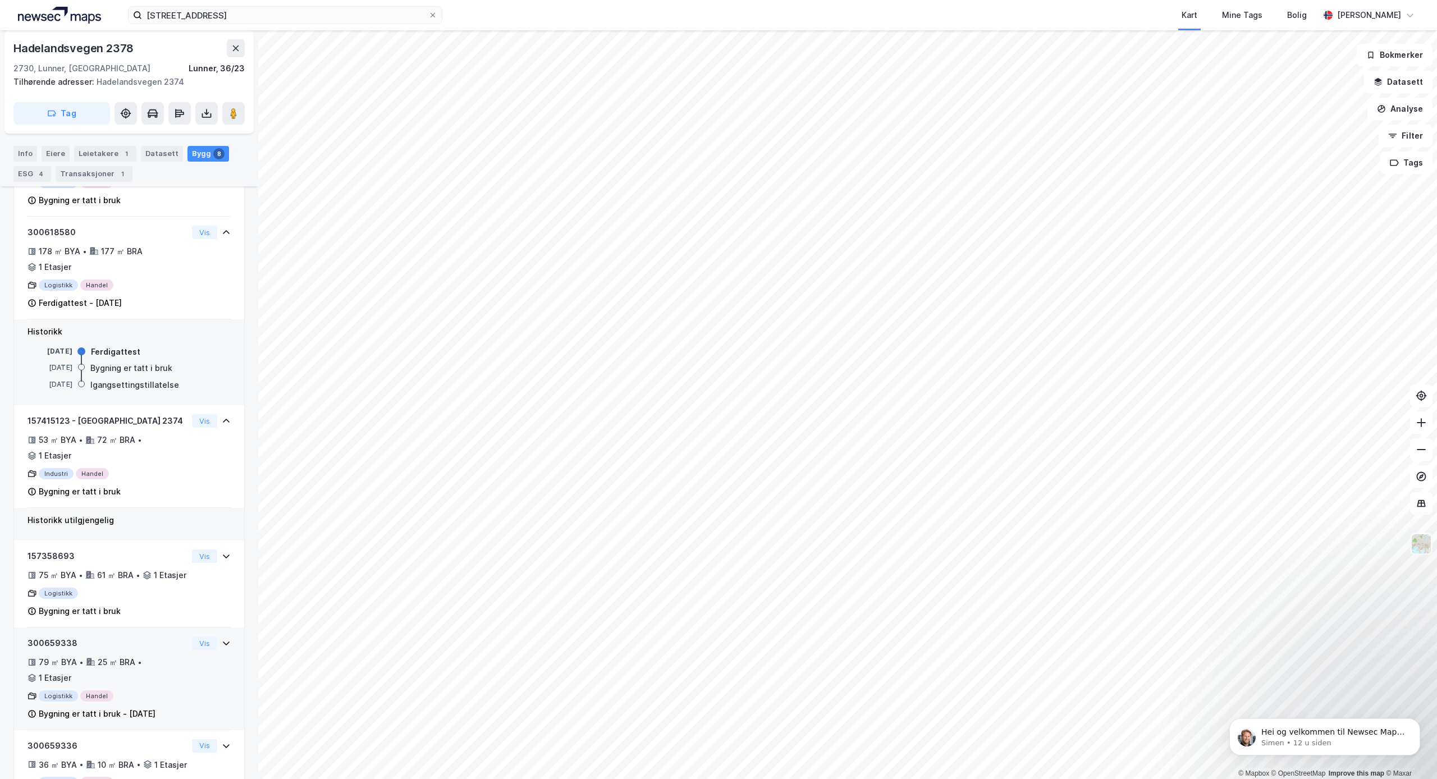
scroll to position [602, 0]
click at [70, 637] on div "300659338 79 ㎡ BYA • 25 ㎡ BRA • 1 Etasjer Logistikk Handel Bygning er tatt i br…" at bounding box center [108, 679] width 160 height 84
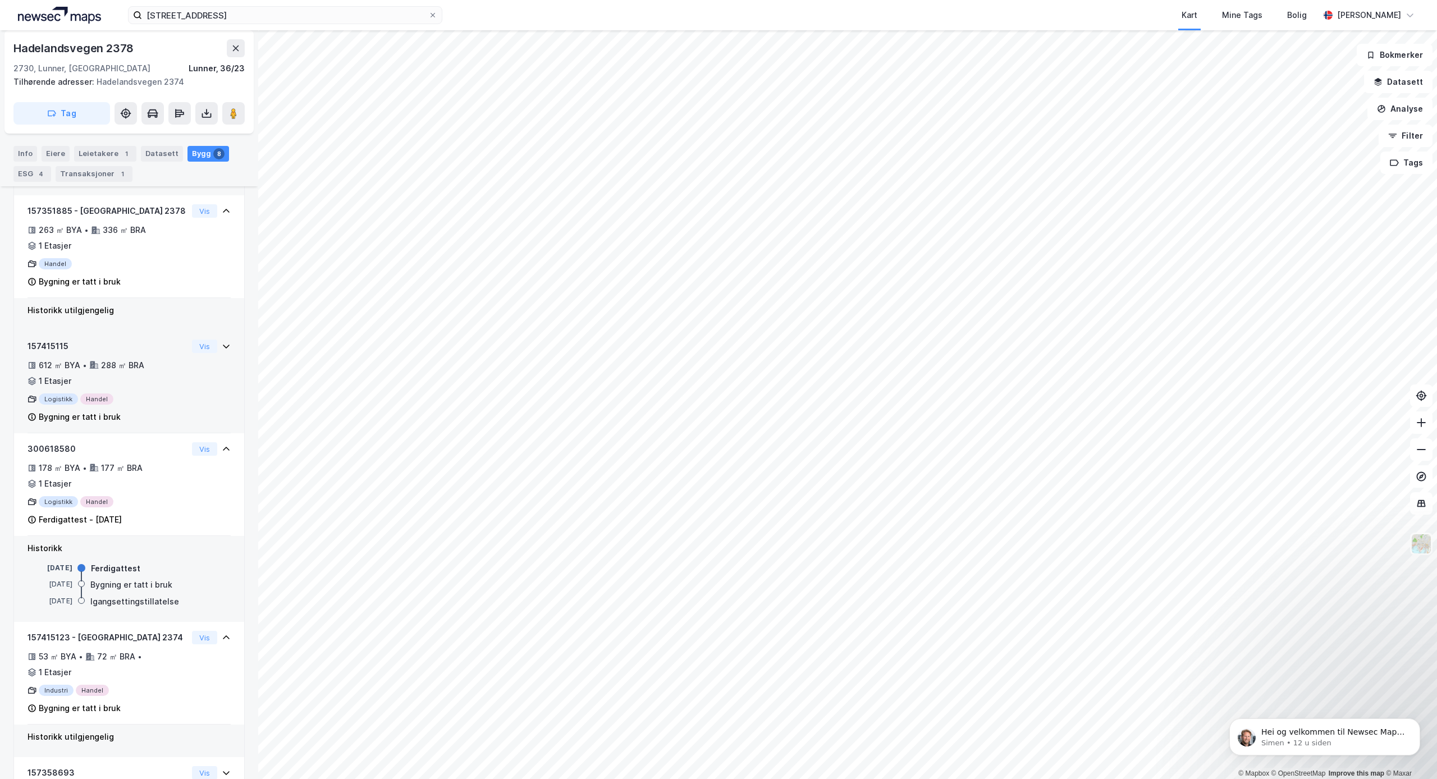
scroll to position [351, 0]
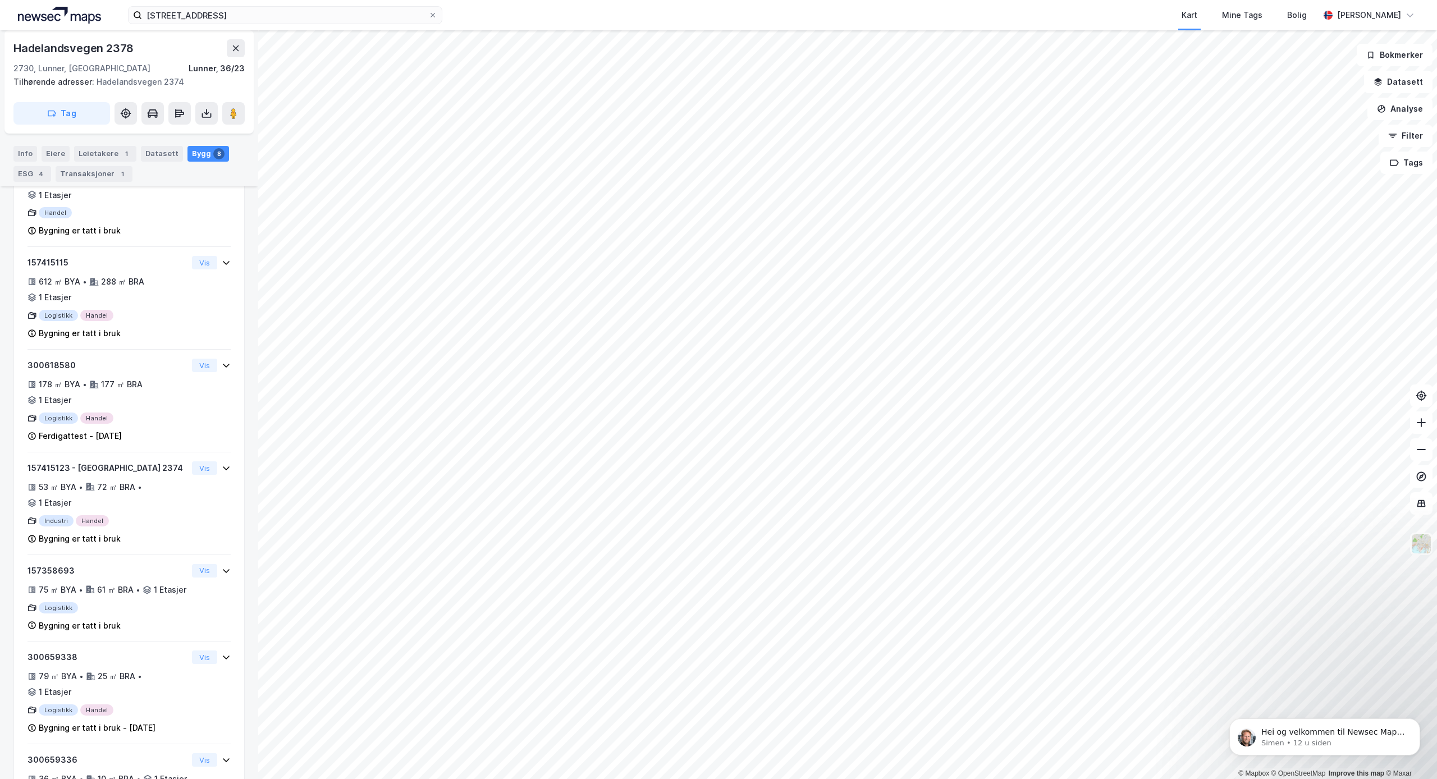
scroll to position [235, 0]
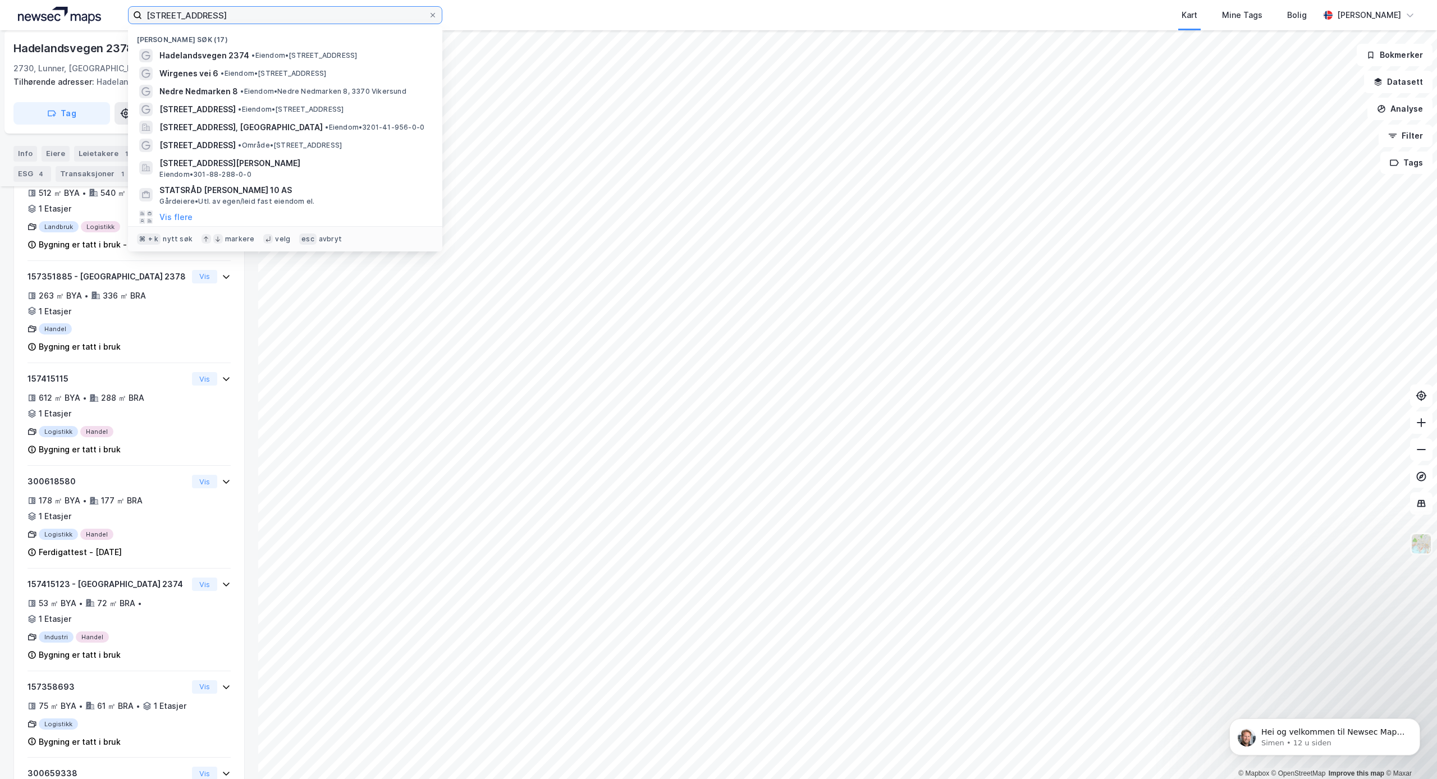
drag, startPoint x: 224, startPoint y: 15, endPoint x: 131, endPoint y: 17, distance: 92.7
click at [131, 17] on label "[STREET_ADDRESS]" at bounding box center [285, 15] width 314 height 18
click at [142, 17] on input "[STREET_ADDRESS]" at bounding box center [285, 15] width 286 height 17
paste input "[STREET_ADDRESS]"
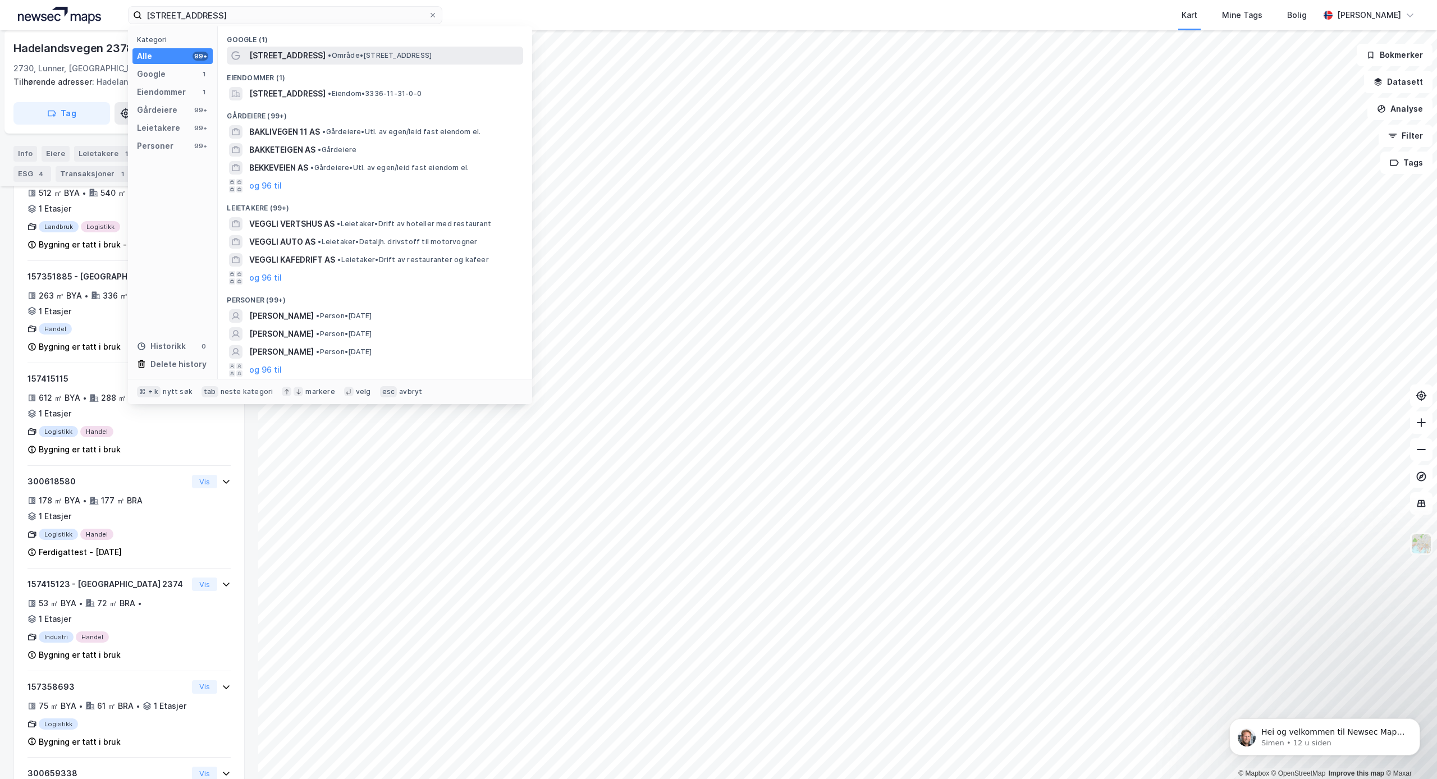
click at [328, 56] on span "•" at bounding box center [329, 55] width 3 height 8
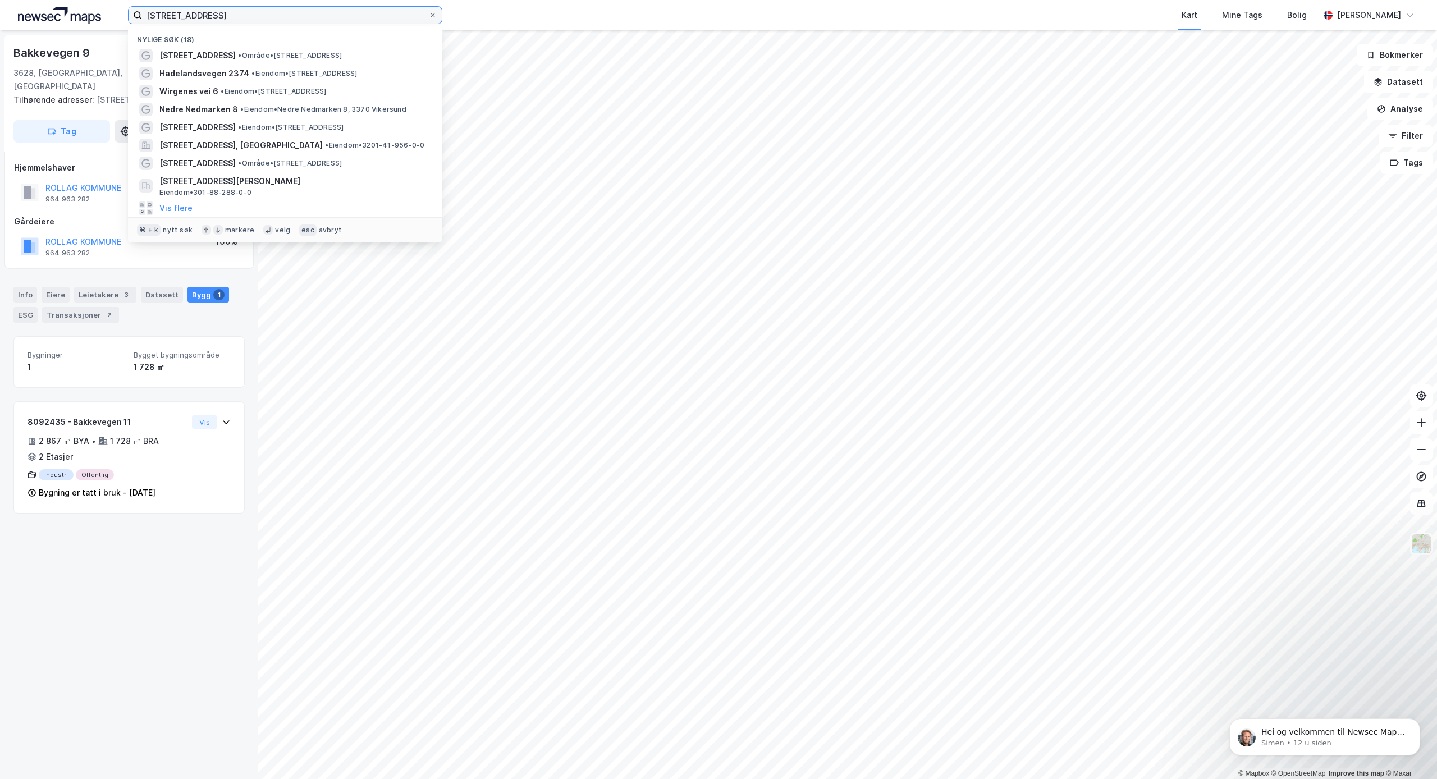
drag, startPoint x: 301, startPoint y: 13, endPoint x: 111, endPoint y: 11, distance: 189.8
click at [110, 11] on div "[STREET_ADDRESS] Nylige søk (18) [STREET_ADDRESS] • Område • [STREET_ADDRESS] •…" at bounding box center [718, 15] width 1437 height 30
paste input "[STREET_ADDRESS]"
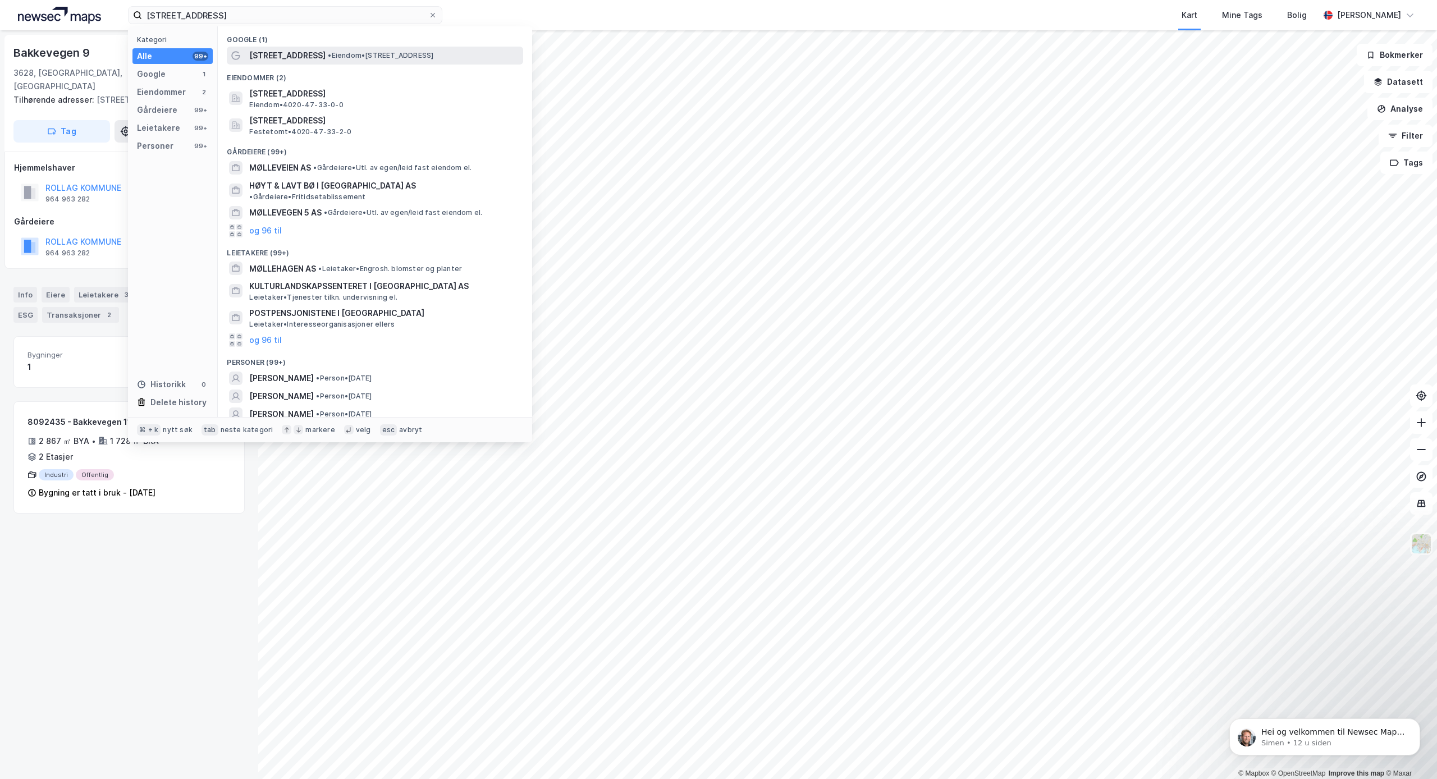
click at [289, 51] on span "[STREET_ADDRESS]" at bounding box center [287, 55] width 76 height 13
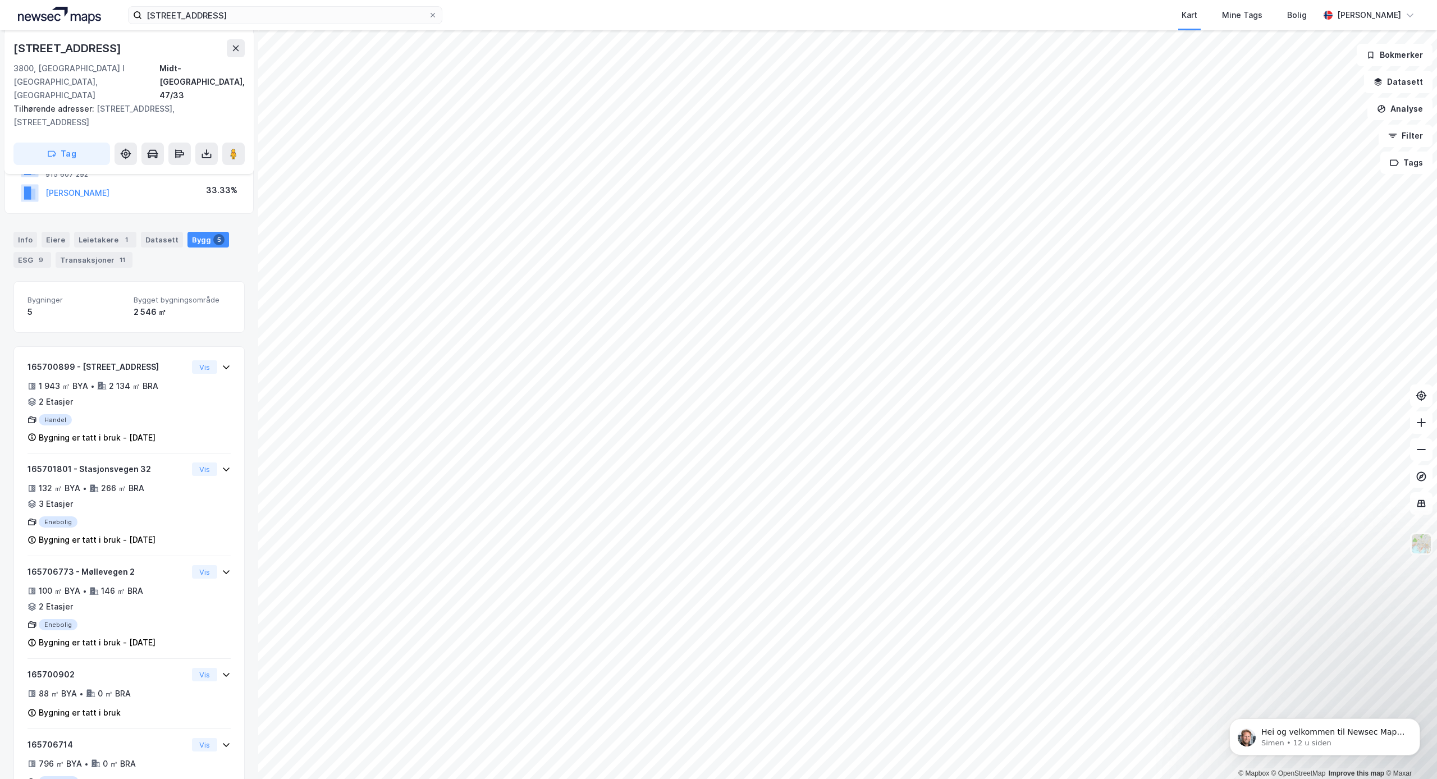
scroll to position [126, 0]
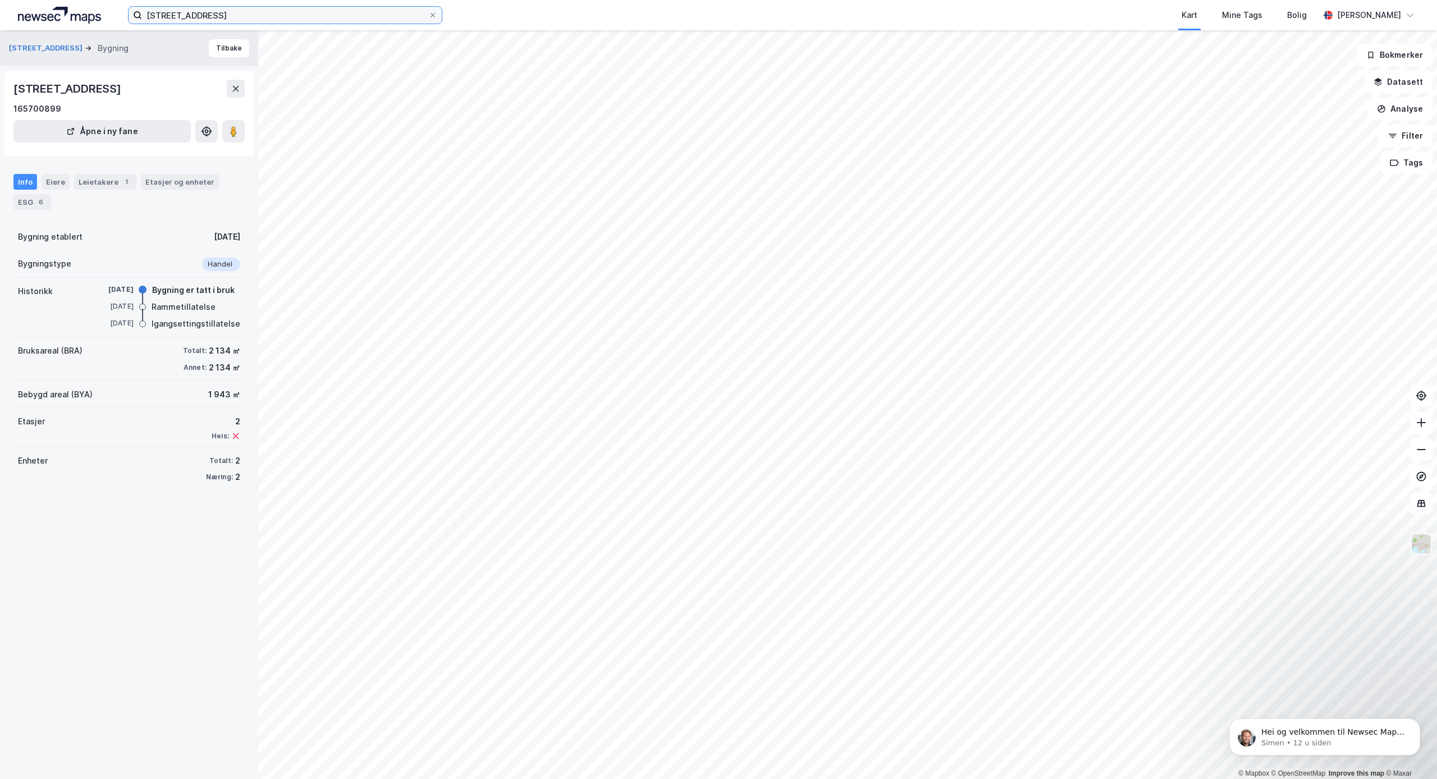
drag, startPoint x: 330, startPoint y: 21, endPoint x: 322, endPoint y: 19, distance: 8.6
click at [328, 20] on input "[STREET_ADDRESS]" at bounding box center [285, 15] width 286 height 17
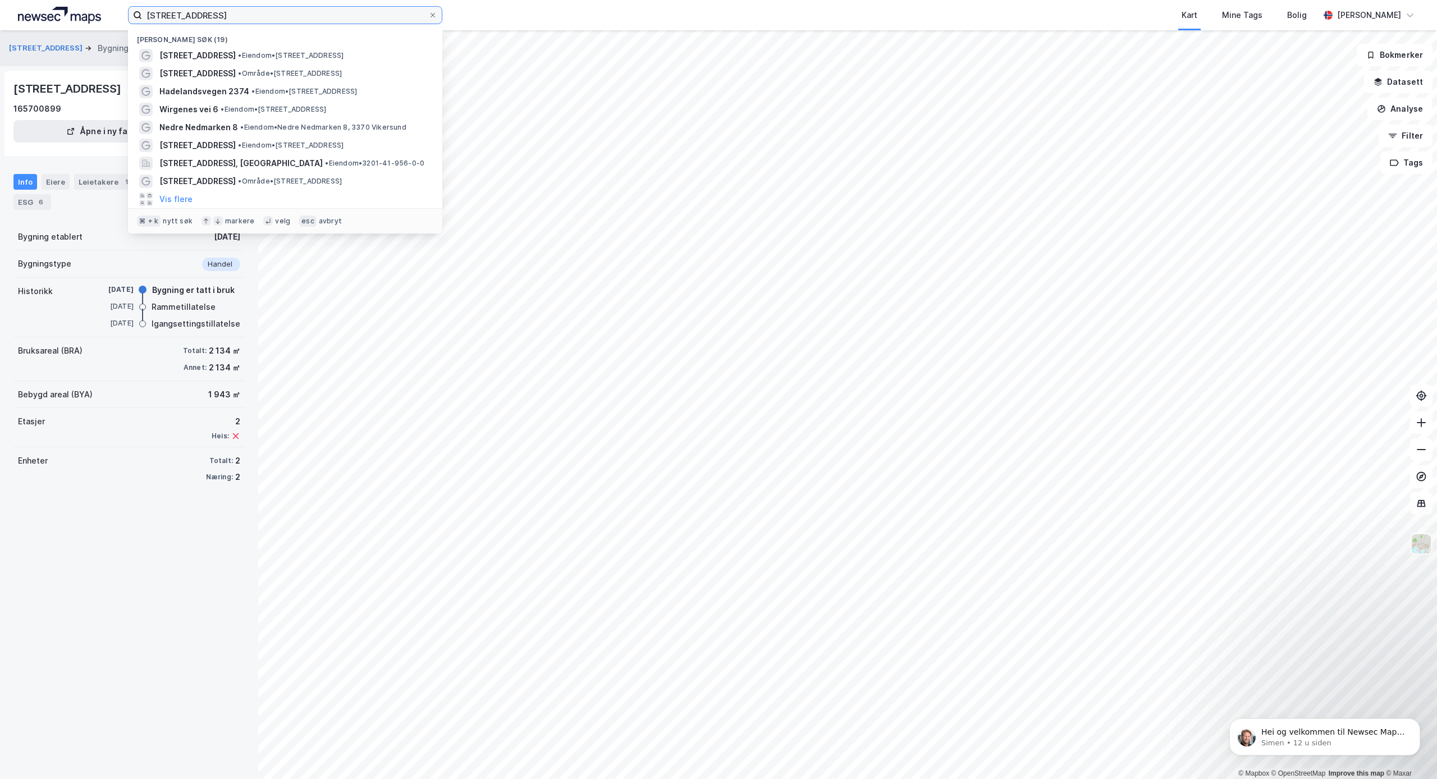
drag, startPoint x: 245, startPoint y: 15, endPoint x: 22, endPoint y: 3, distance: 222.7
click at [22, 3] on div "[STREET_ADDRESS] Nylige søk (19) [STREET_ADDRESS] • Eiendom • [STREET_ADDRESS] …" at bounding box center [718, 15] width 1437 height 30
paste input "[STREET_ADDRESS]"
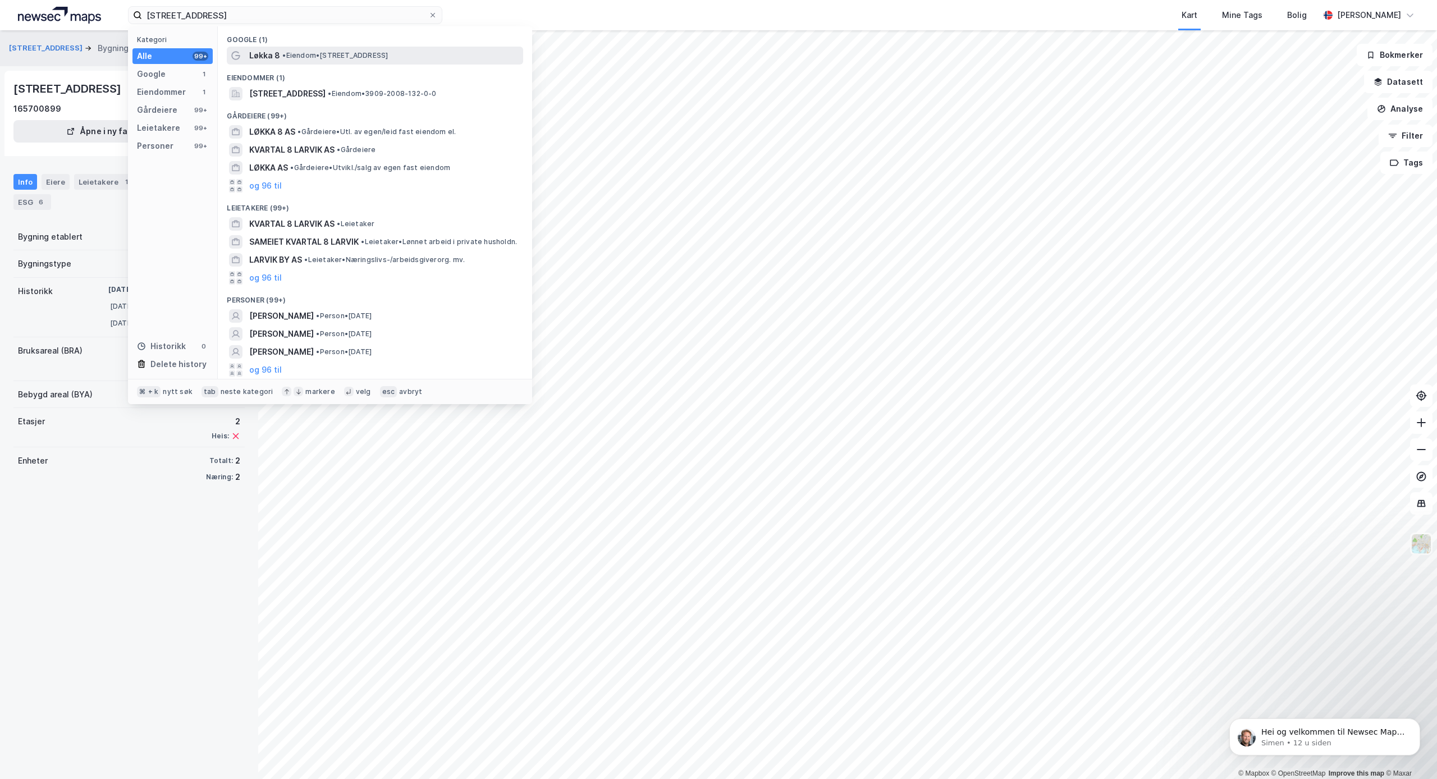
click at [267, 57] on span "Løkka 8" at bounding box center [264, 55] width 31 height 13
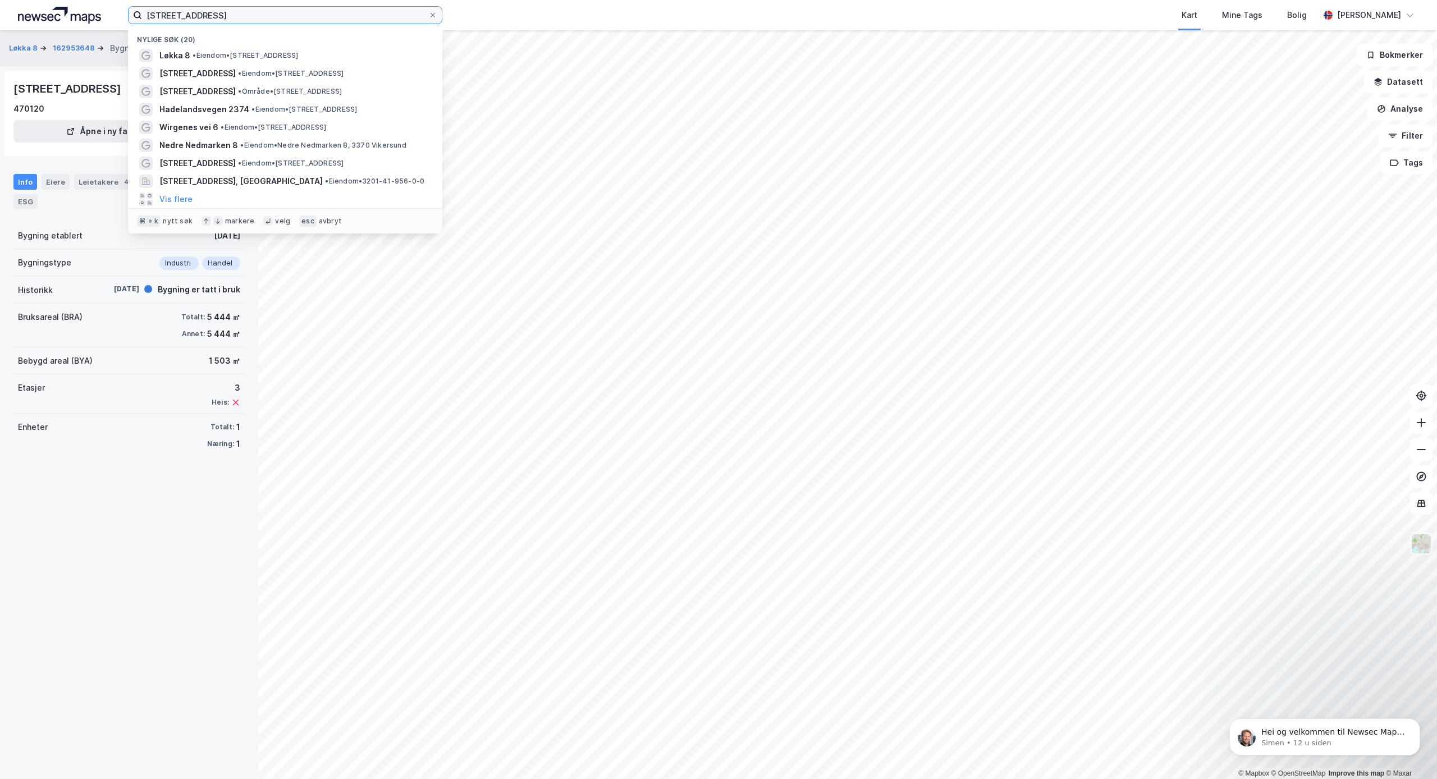
drag, startPoint x: 277, startPoint y: 13, endPoint x: 119, endPoint y: 12, distance: 157.8
click at [119, 12] on div "[STREET_ADDRESS] søk (20) Løkka 8 • Eiendom • [STREET_ADDRESS] • Eiendom • [STR…" at bounding box center [718, 15] width 1437 height 30
paste input "[STREET_ADDRESS]"
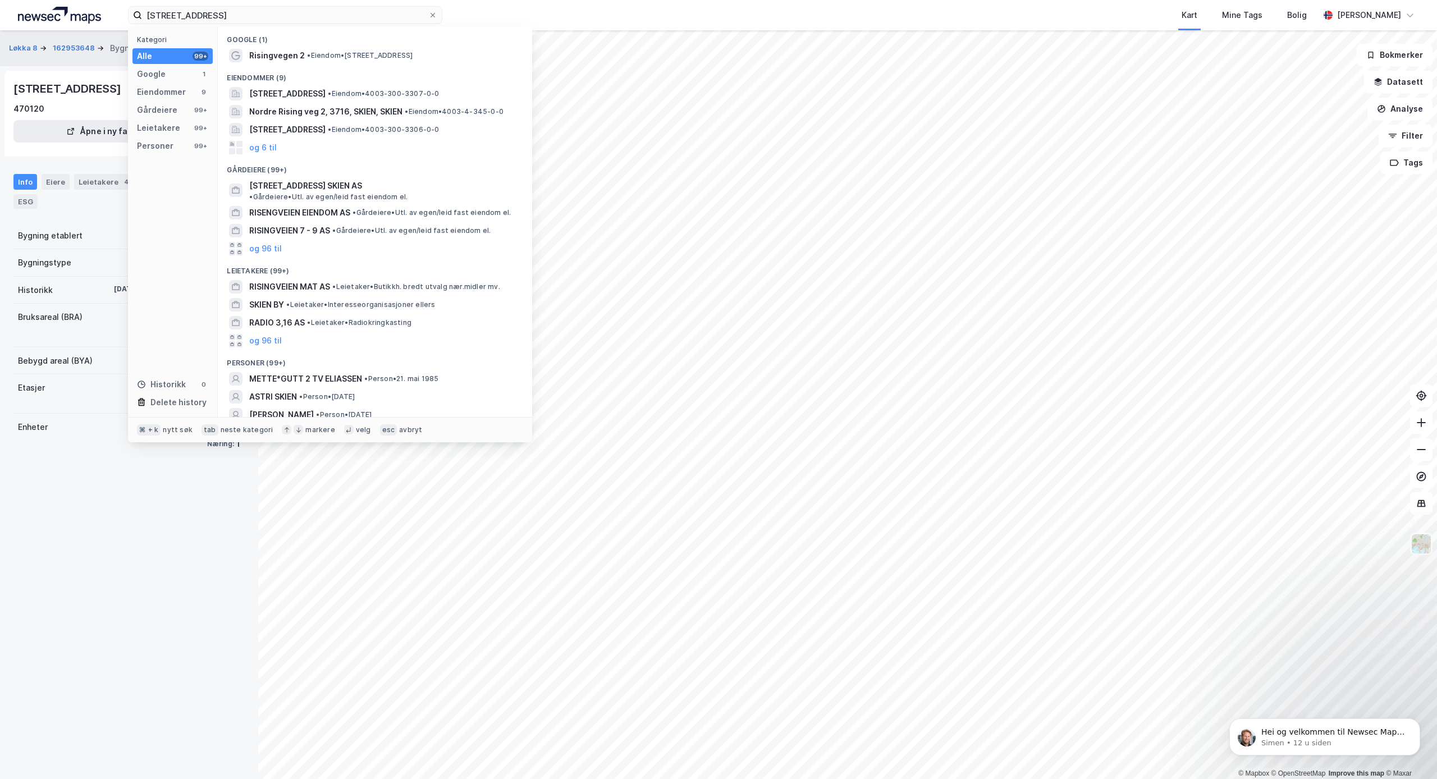
click at [263, 44] on div "Google (1)" at bounding box center [375, 36] width 314 height 20
click at [268, 52] on span "Risingvegen 2" at bounding box center [277, 55] width 56 height 13
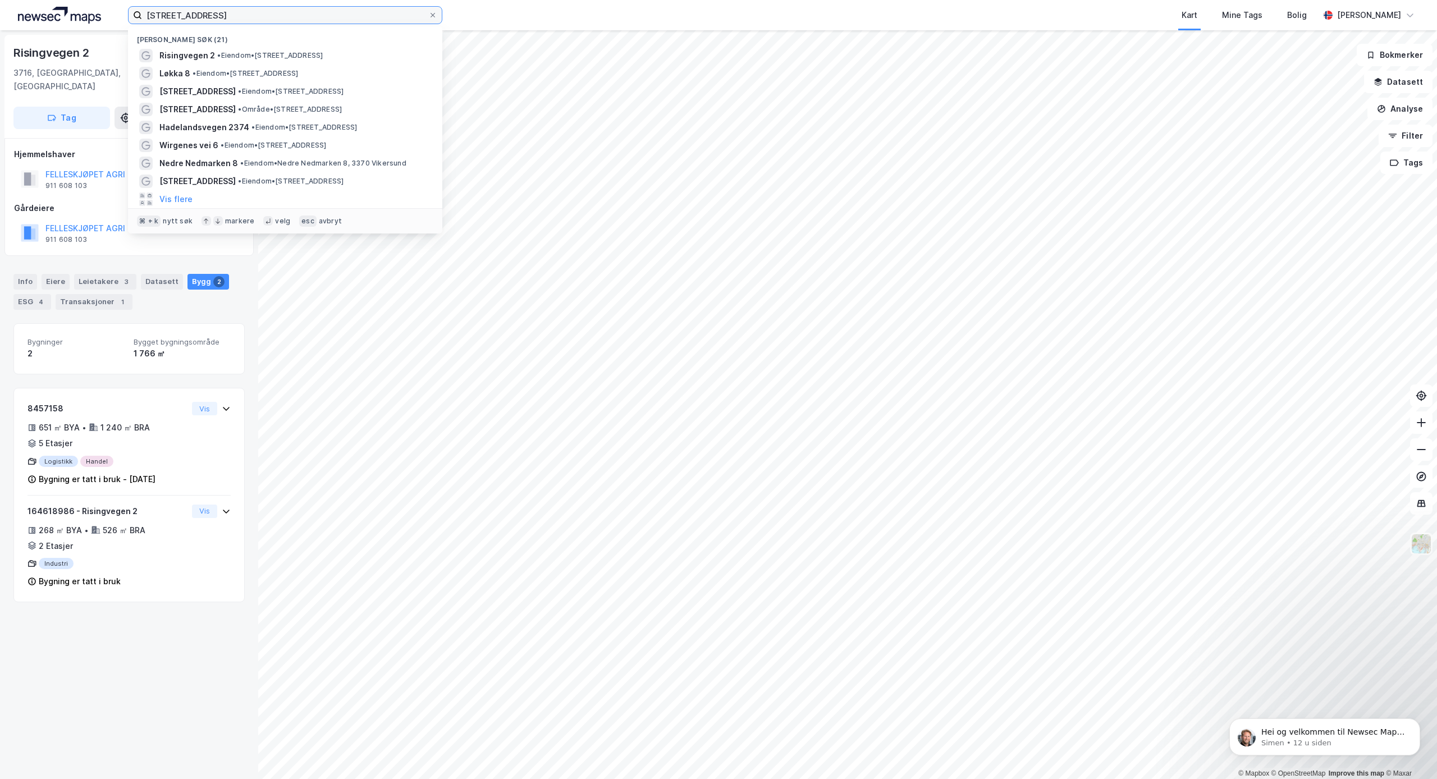
drag, startPoint x: 217, startPoint y: 14, endPoint x: 121, endPoint y: 15, distance: 96.0
click at [121, 15] on div "[STREET_ADDRESS] Nylige søk (21) Risingvegen 2 • Eiendom • [STREET_ADDRESS] • E…" at bounding box center [718, 15] width 1437 height 30
paste input "[STREET_ADDRESS]"
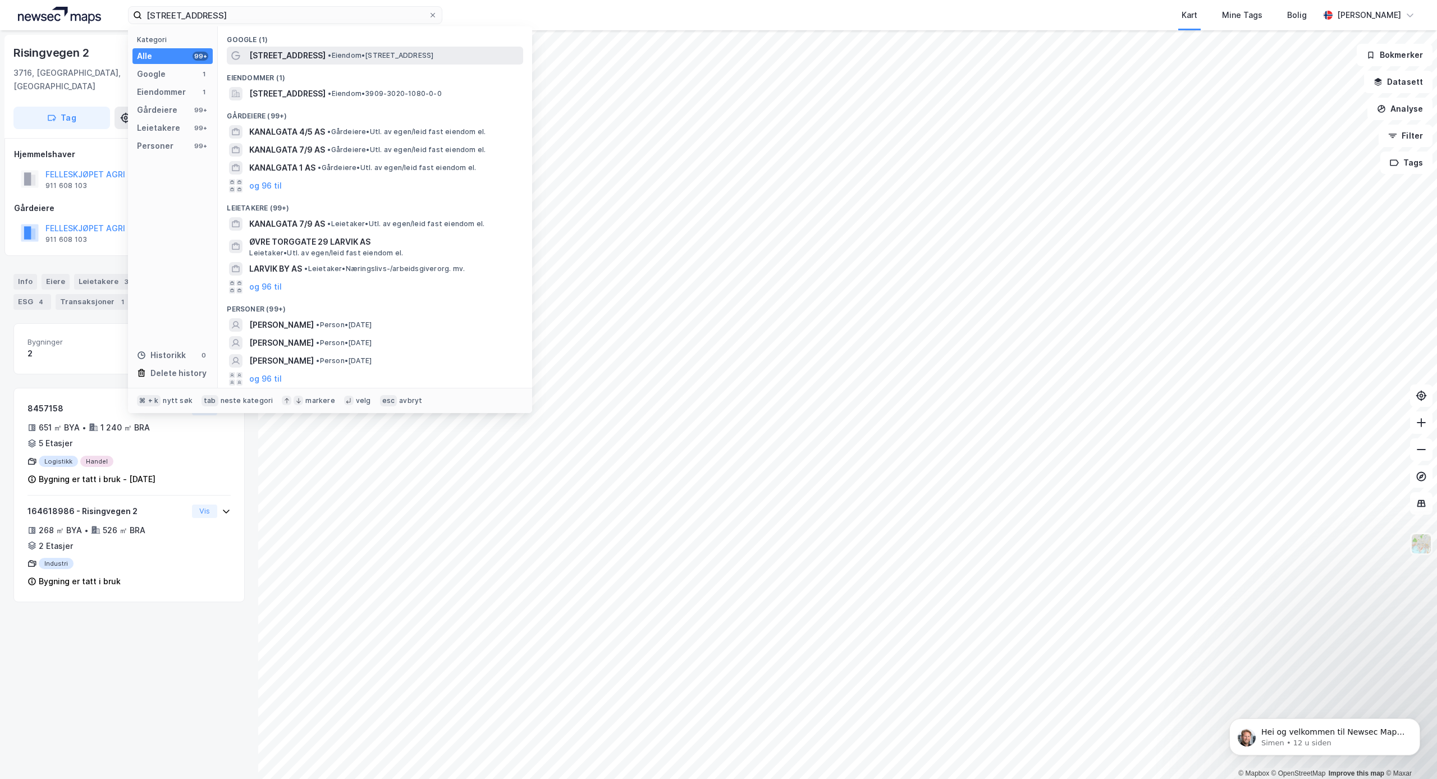
click at [282, 52] on span "[STREET_ADDRESS]" at bounding box center [287, 55] width 76 height 13
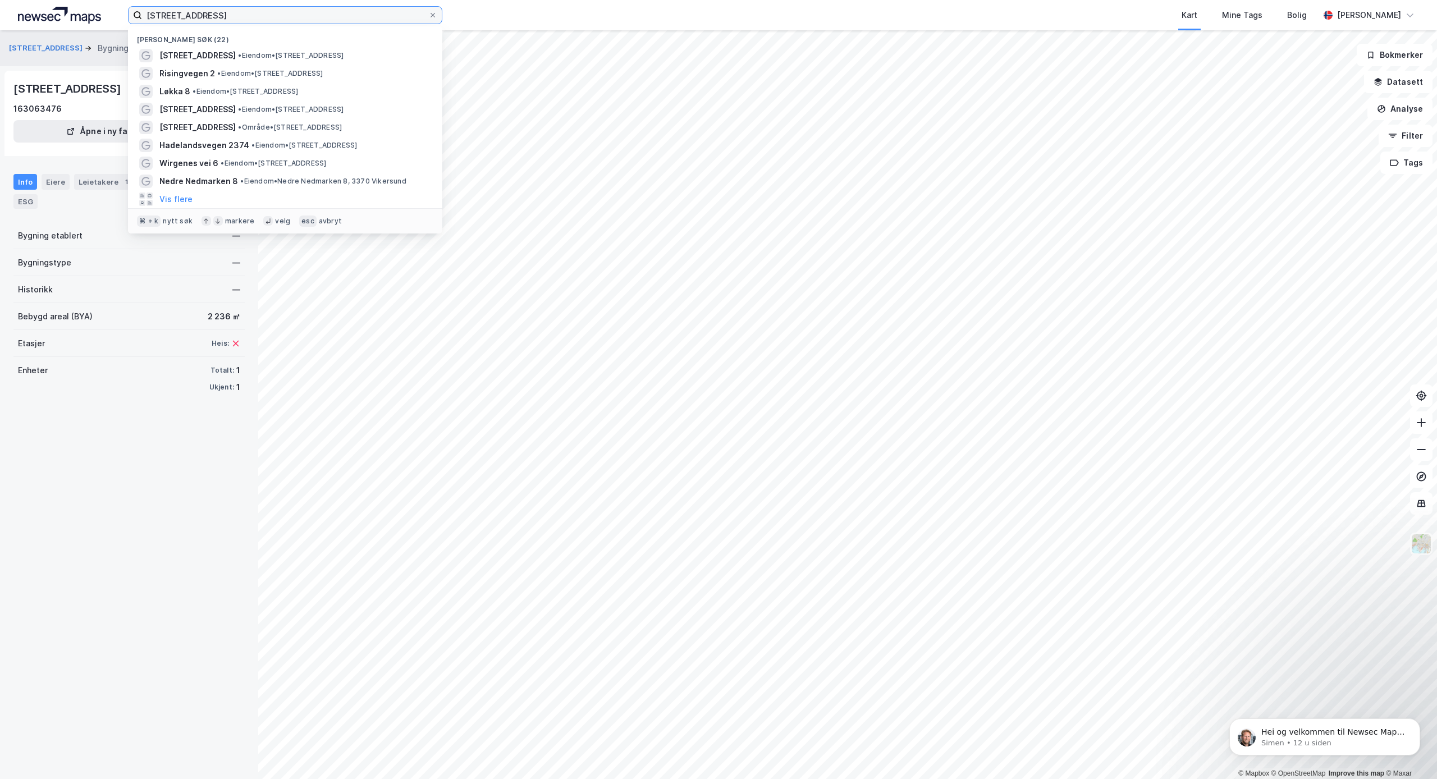
drag, startPoint x: 304, startPoint y: 15, endPoint x: 28, endPoint y: 14, distance: 276.3
click at [28, 14] on div "[STREET_ADDRESS] søk (22) [STREET_ADDRESS] • Eiendom • [STREET_ADDRESS] • Eiend…" at bounding box center [718, 15] width 1437 height 30
paste input "[STREET_ADDRESS]"
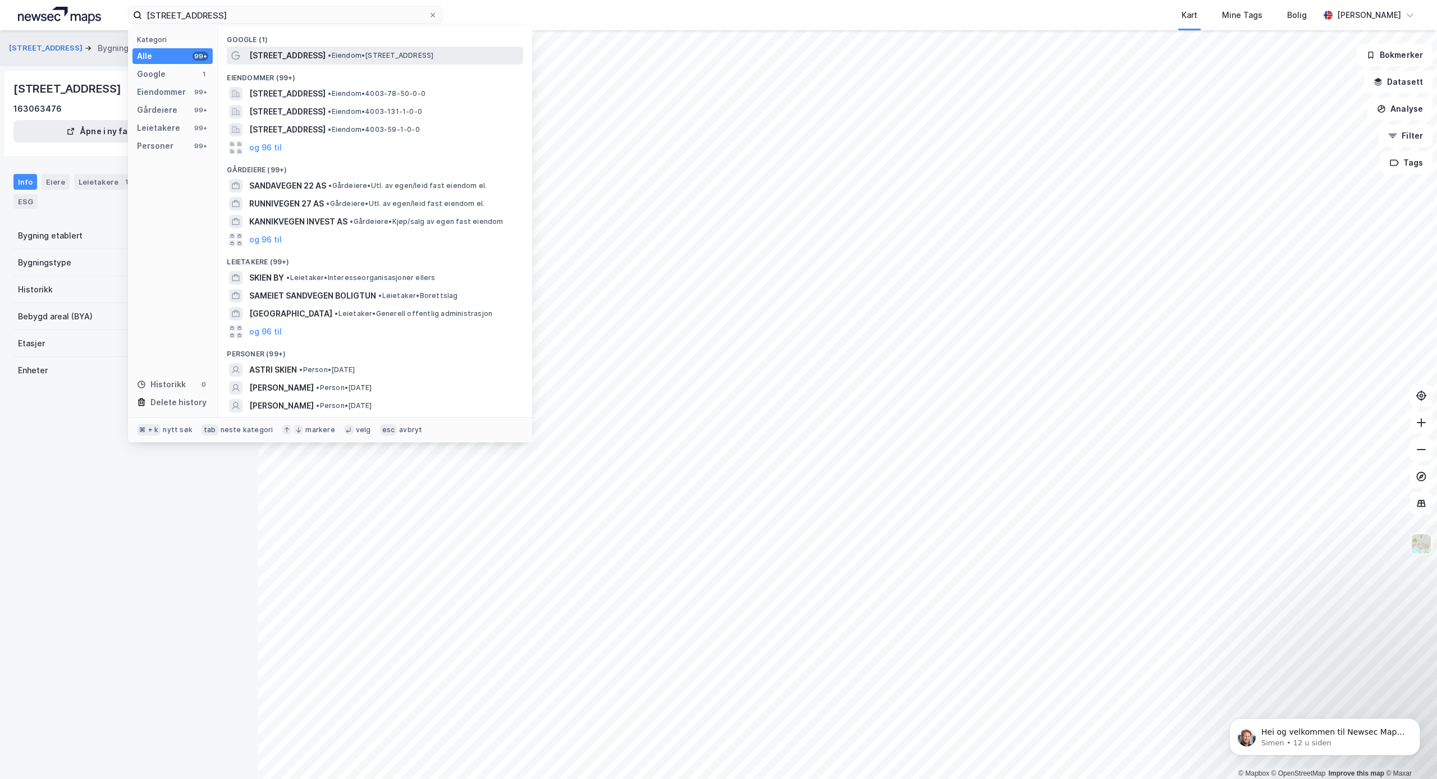
click at [279, 57] on span "[STREET_ADDRESS]" at bounding box center [287, 55] width 76 height 13
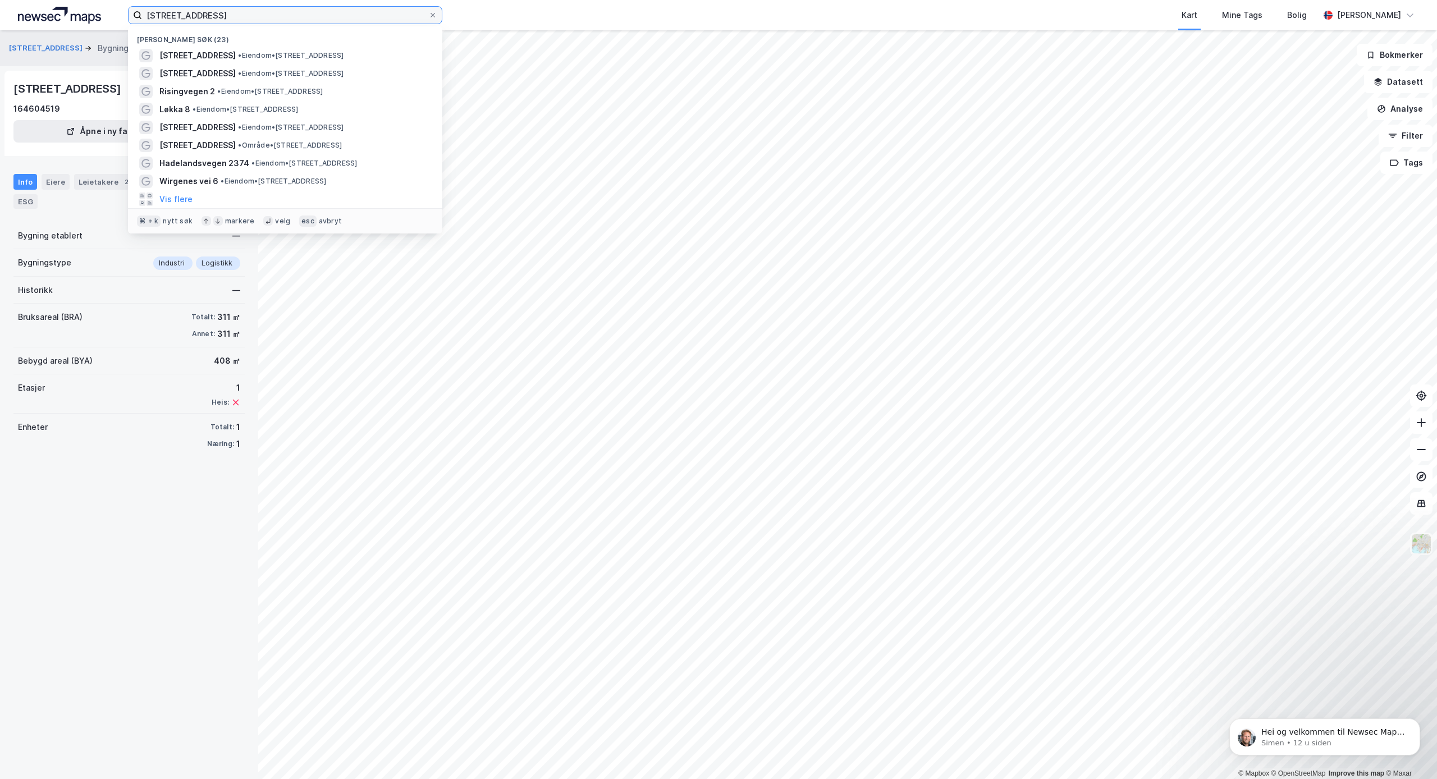
drag, startPoint x: 317, startPoint y: 17, endPoint x: 81, endPoint y: 4, distance: 236.2
click at [81, 4] on div "[STREET_ADDRESS] Nylige søk (23) [STREET_ADDRESS] • Eiendom • [STREET_ADDRESS] …" at bounding box center [718, 15] width 1437 height 30
paste input "[STREET_ADDRESS]"
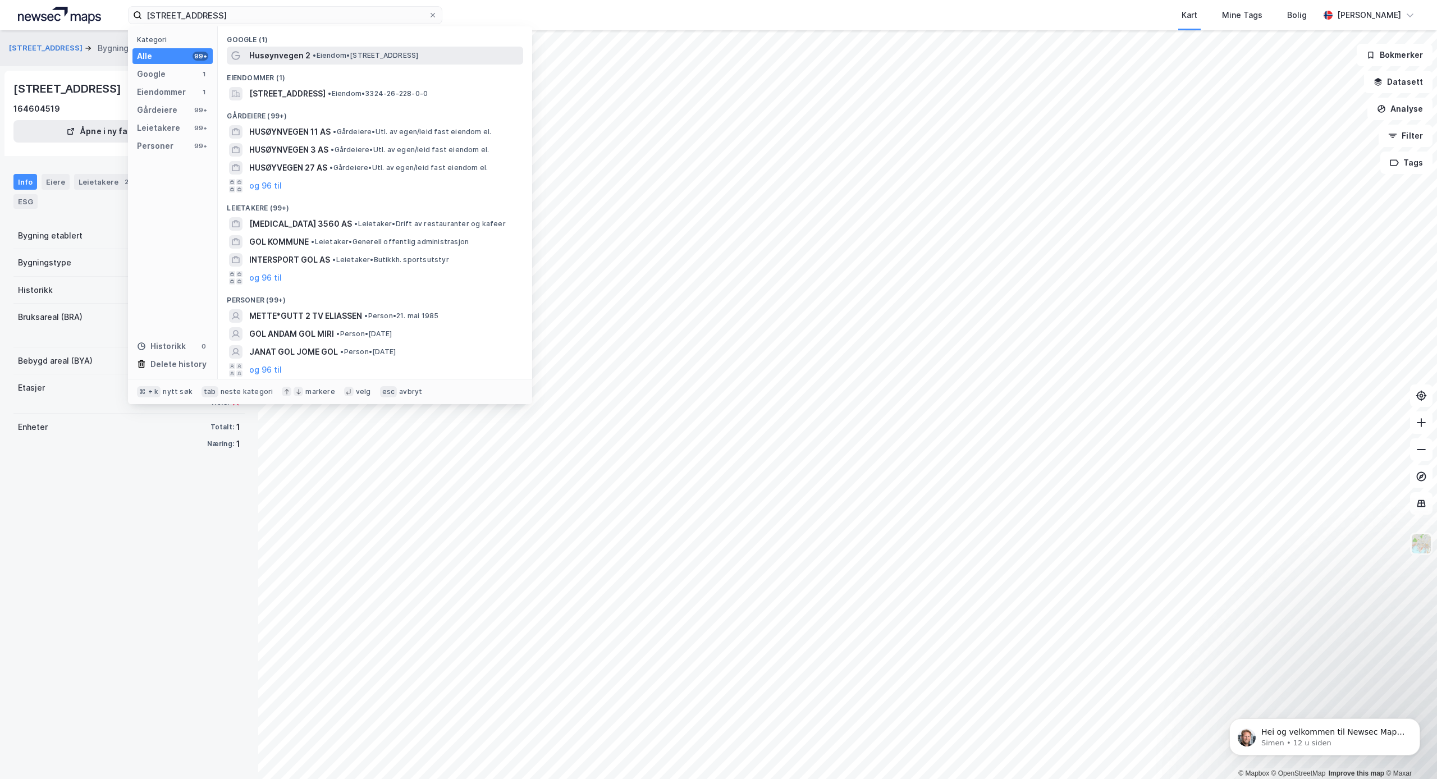
click at [286, 58] on span "Husøynvegen 2" at bounding box center [279, 55] width 61 height 13
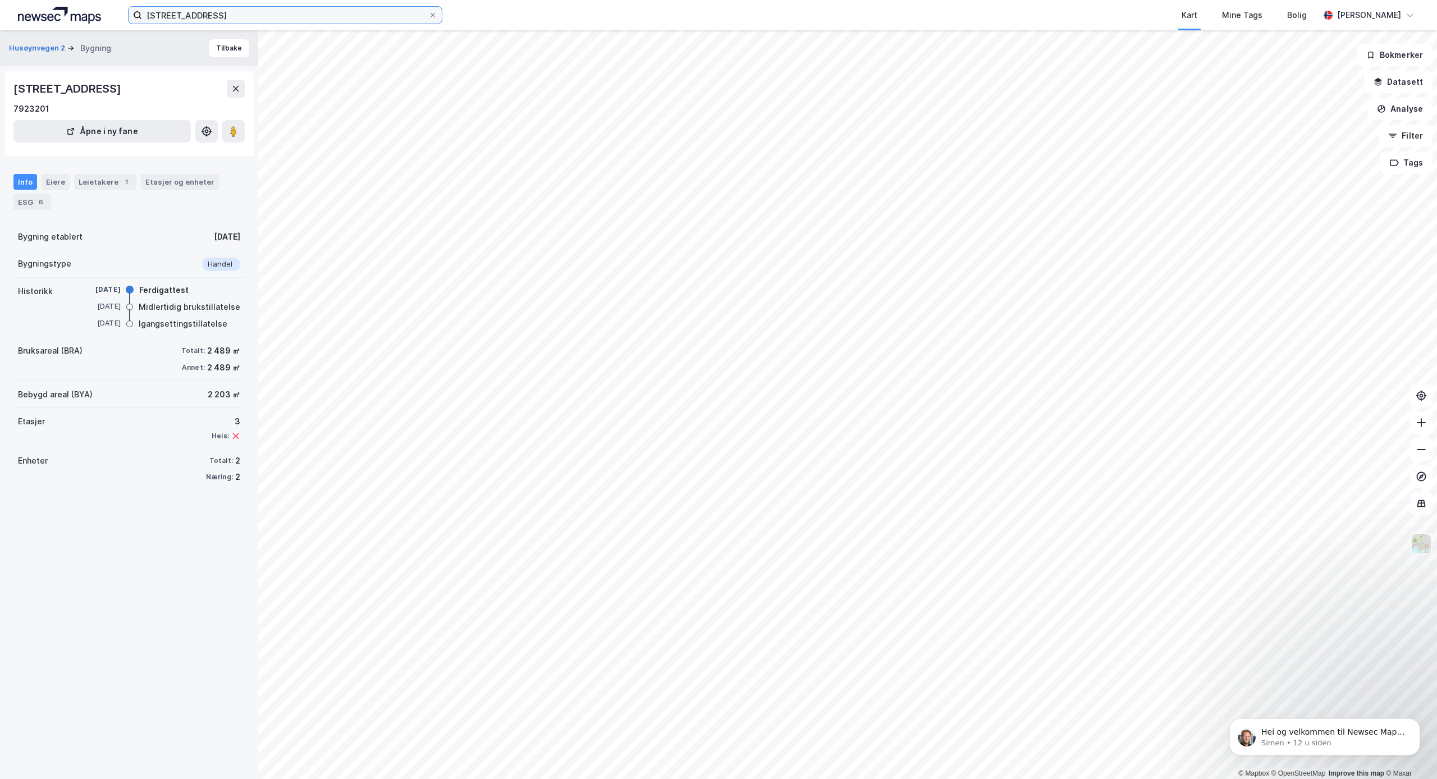
click at [272, 20] on input "[STREET_ADDRESS]" at bounding box center [285, 15] width 286 height 17
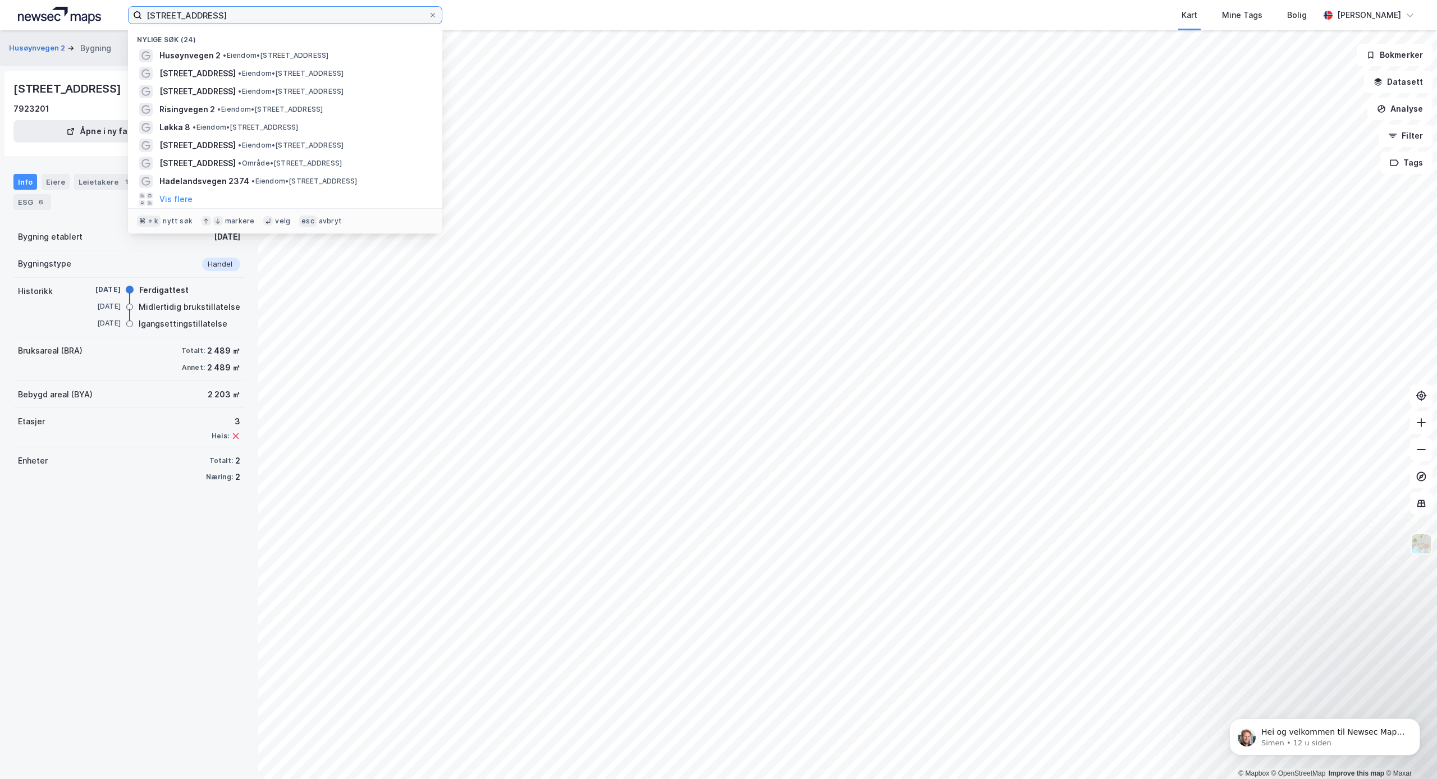
drag, startPoint x: 243, startPoint y: 16, endPoint x: 122, endPoint y: 13, distance: 120.2
click at [122, 13] on div "[STREET_ADDRESS] søk (24) Husøynvegen 2 • Eiendom • [STREET_ADDRESS] • Eiendom …" at bounding box center [718, 15] width 1437 height 30
paste input "[STREET_ADDRESS]"
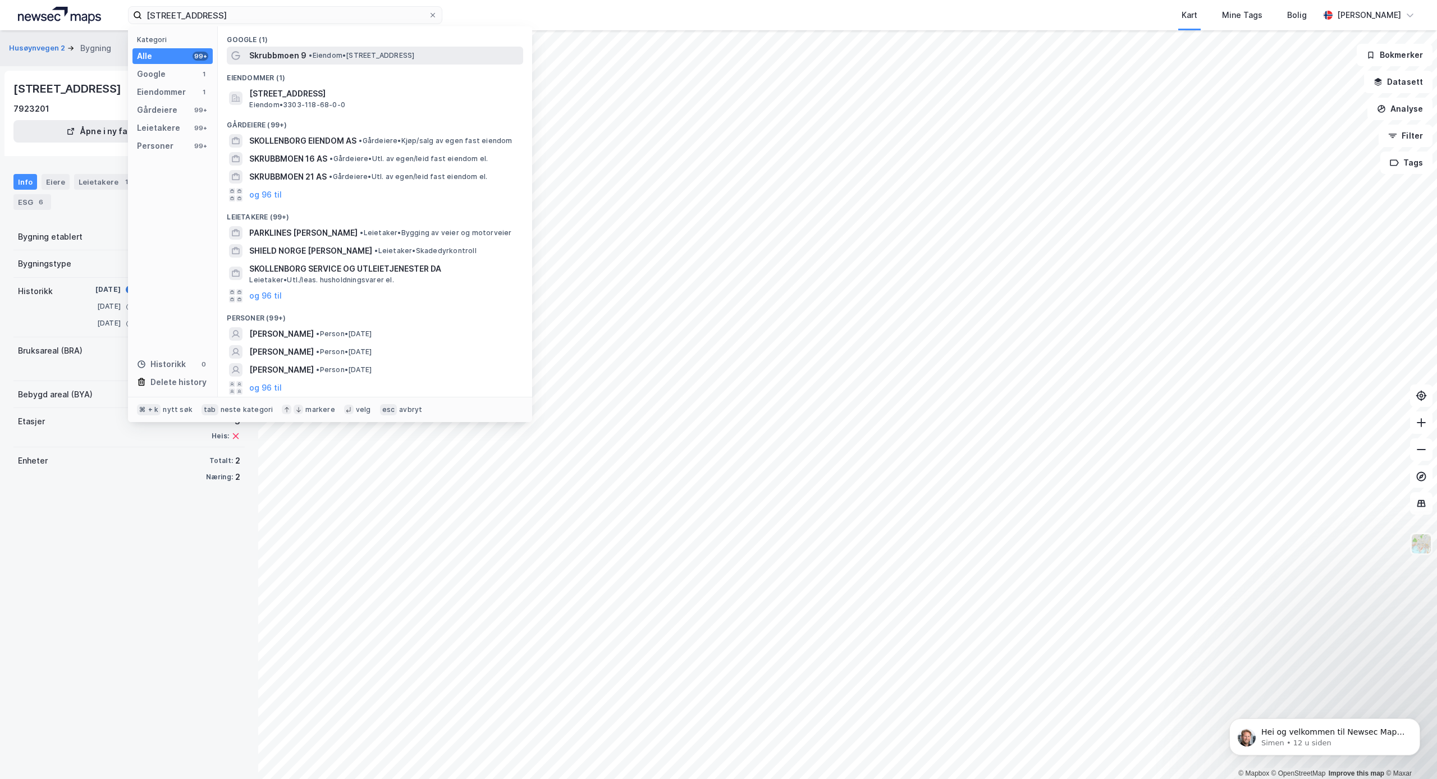
click at [271, 54] on span "Skrubbmoen 9" at bounding box center [277, 55] width 57 height 13
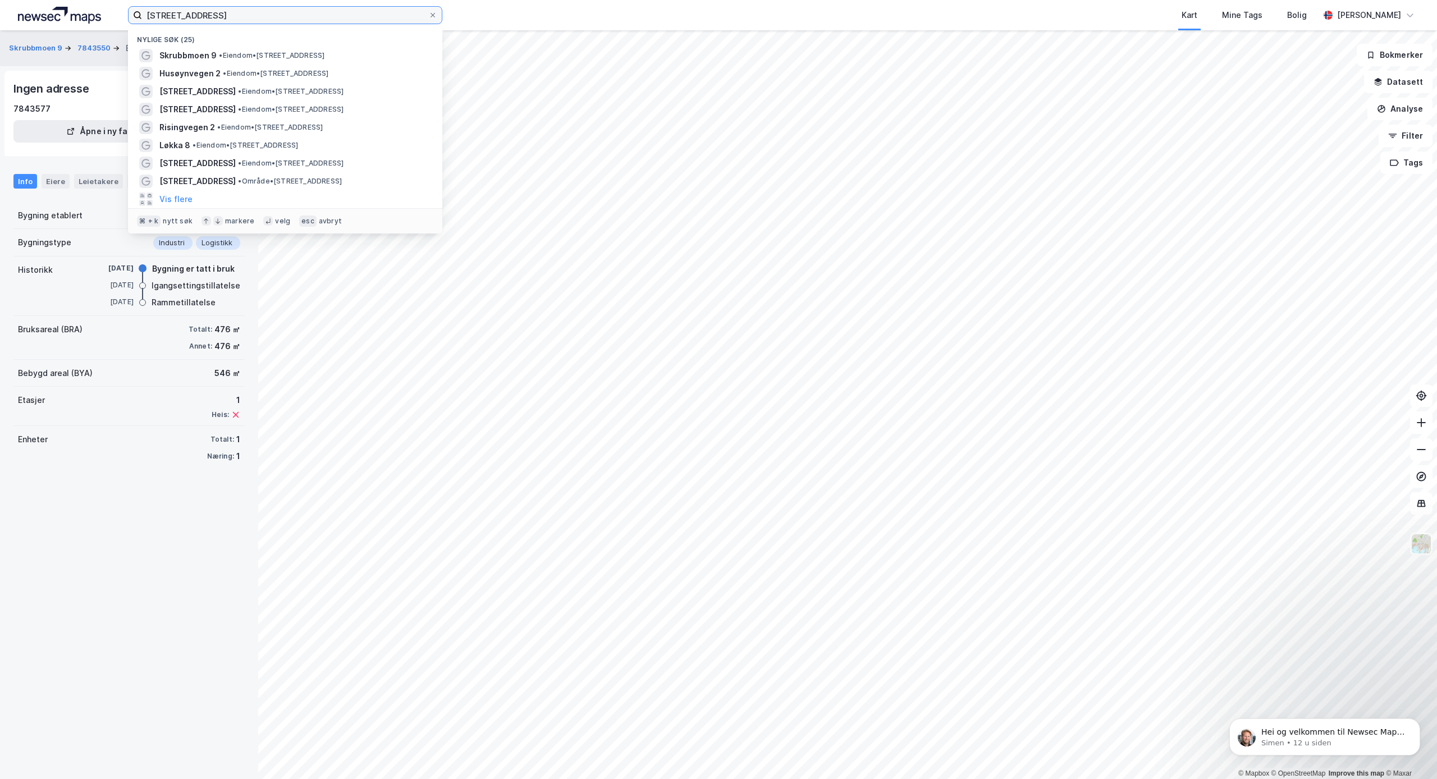
drag, startPoint x: 243, startPoint y: 19, endPoint x: 103, endPoint y: 15, distance: 139.3
click at [103, 15] on div "[STREET_ADDRESS] Nylige søk (25) Skrubbmoen 9 • Eiendom • [STREET_ADDRESS] • Ei…" at bounding box center [718, 15] width 1437 height 30
paste input "[STREET_ADDRESS]"
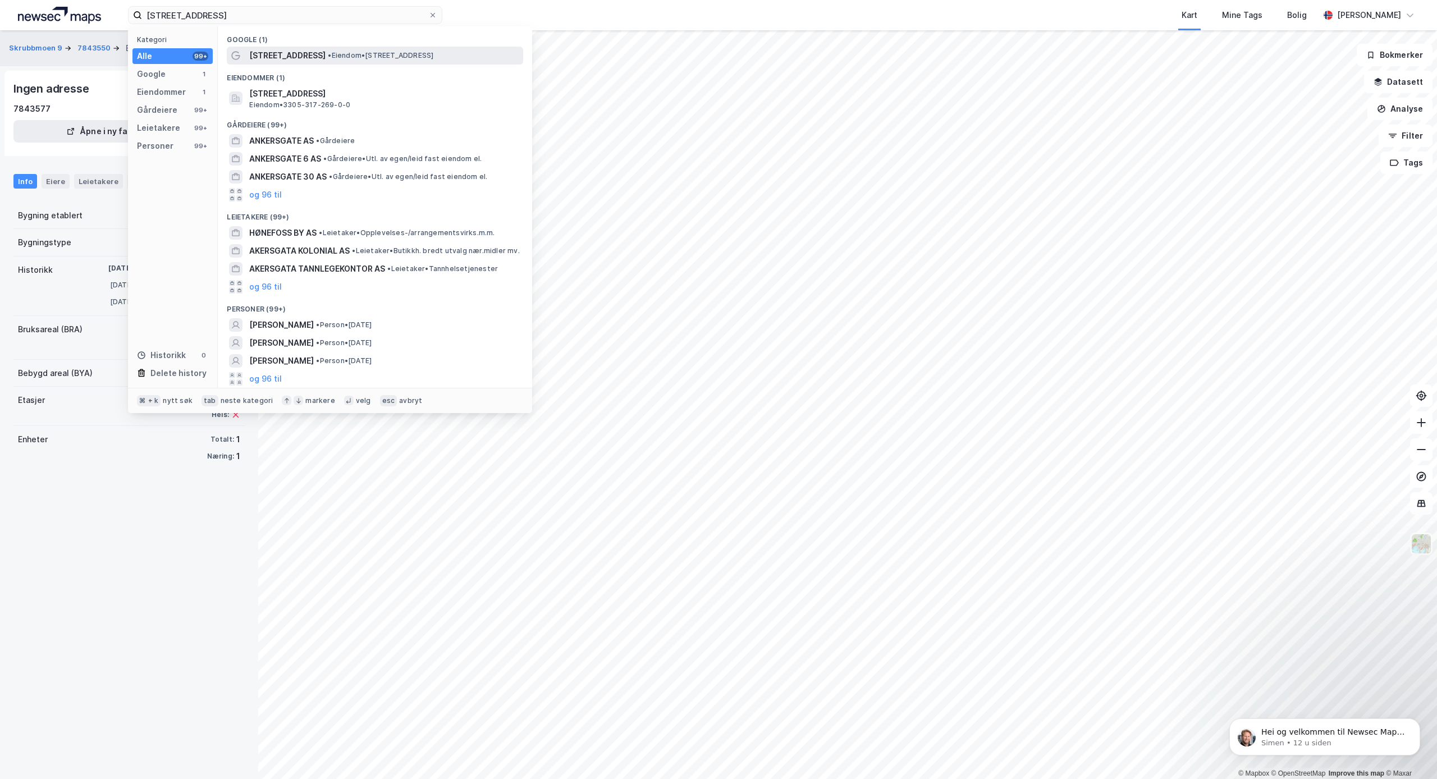
click at [262, 53] on span "[STREET_ADDRESS]" at bounding box center [287, 55] width 76 height 13
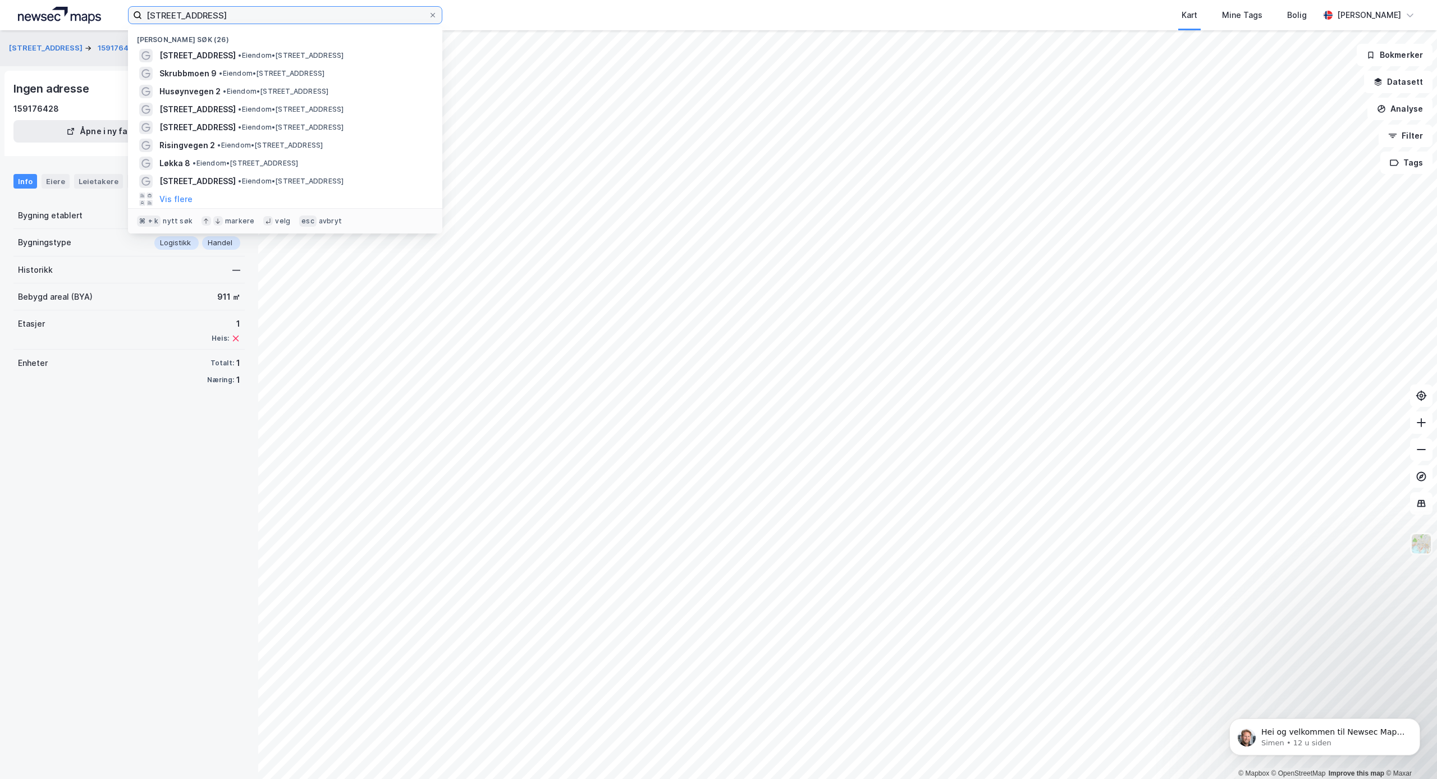
drag, startPoint x: 240, startPoint y: 13, endPoint x: 137, endPoint y: 4, distance: 103.7
click at [137, 4] on div "[STREET_ADDRESS] Nylige søk (26) [STREET_ADDRESS] • Eiendom • [STREET_ADDRESS] …" at bounding box center [718, 15] width 1437 height 30
paste input "Svend [STREET_ADDRESS]"
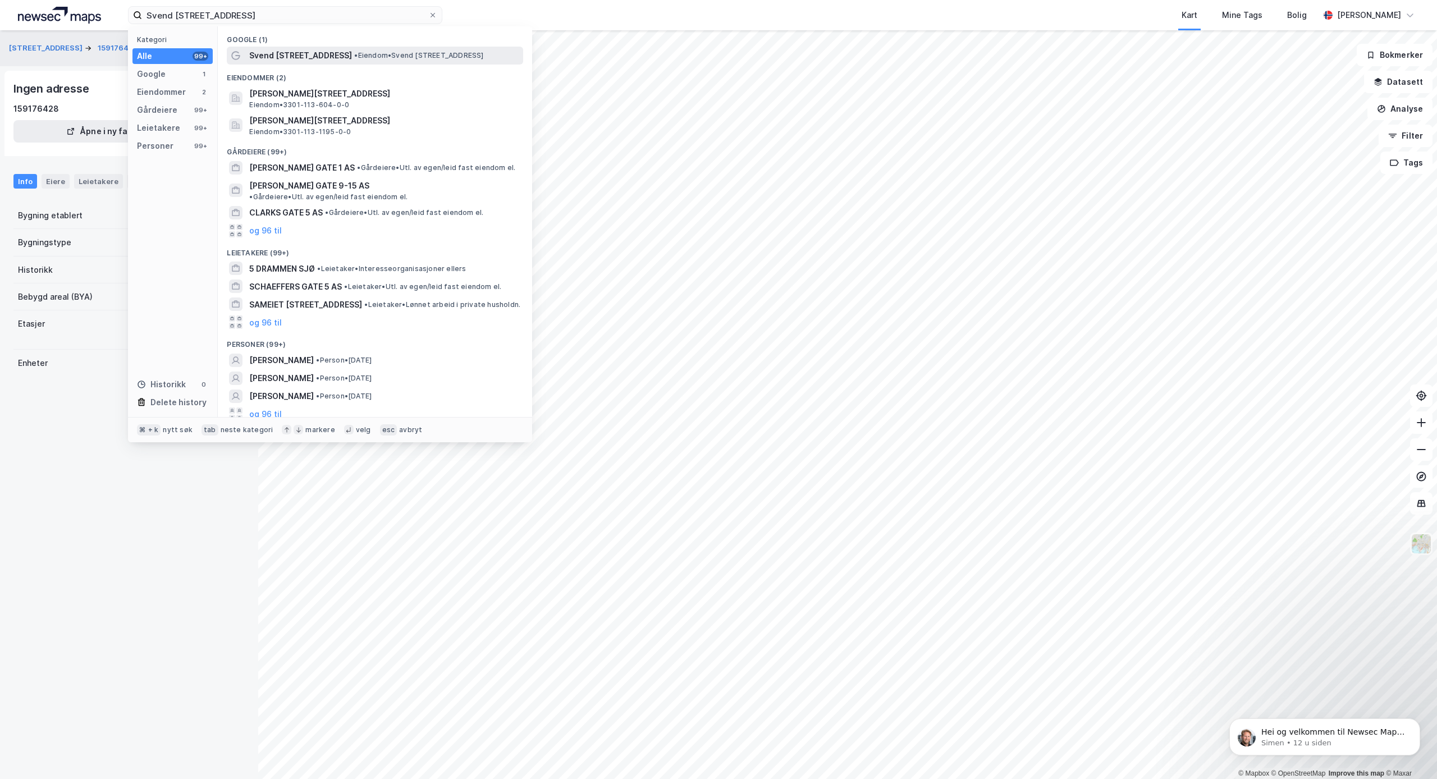
click at [277, 58] on span "Svend [STREET_ADDRESS]" at bounding box center [300, 55] width 103 height 13
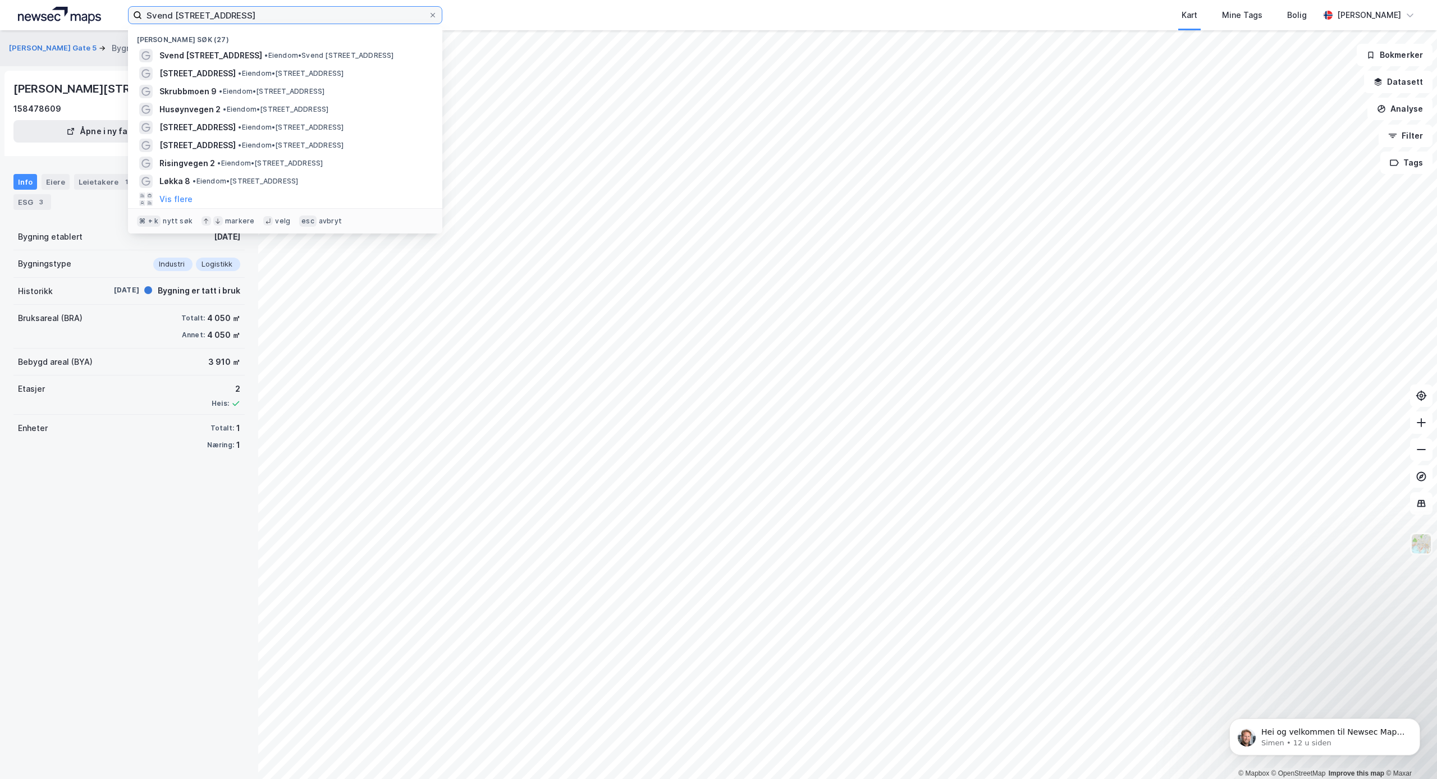
drag, startPoint x: 334, startPoint y: 16, endPoint x: 72, endPoint y: -4, distance: 262.4
click at [72, 0] on html "Svend [STREET_ADDRESS] søk (27) Svend [STREET_ADDRESS] • Eiendom • [PERSON_NAME…" at bounding box center [718, 389] width 1437 height 779
paste input "Nedre Nedmarken 8, 3370 Vikersund"
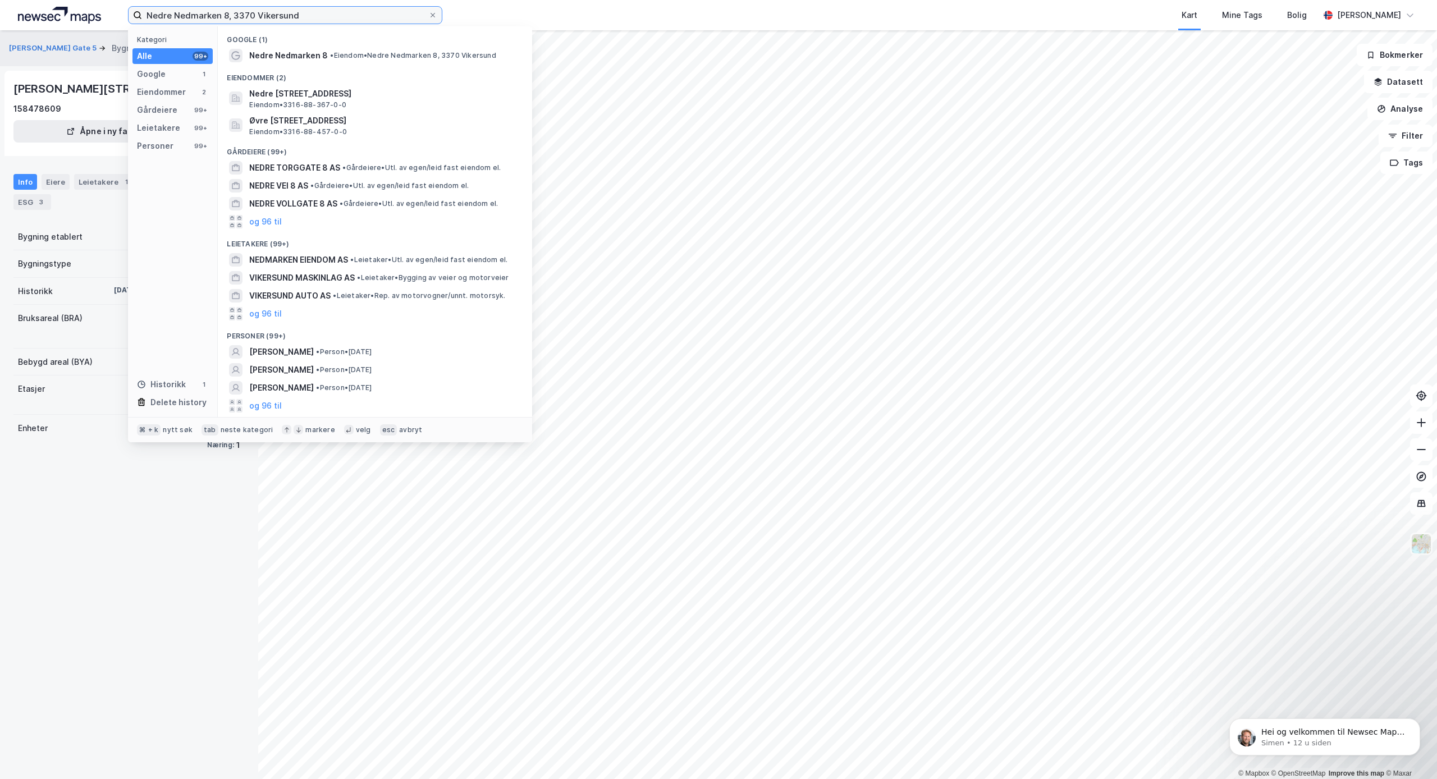
type input "Nedre Nedmarken 8, 3370 Vikersund"
click at [341, 50] on div "Nedre Nedmarken 8 • Eiendom • Nedre Nedmarken 8, 3370 [GEOGRAPHIC_DATA]" at bounding box center [385, 55] width 272 height 13
